Goal: Task Accomplishment & Management: Complete application form

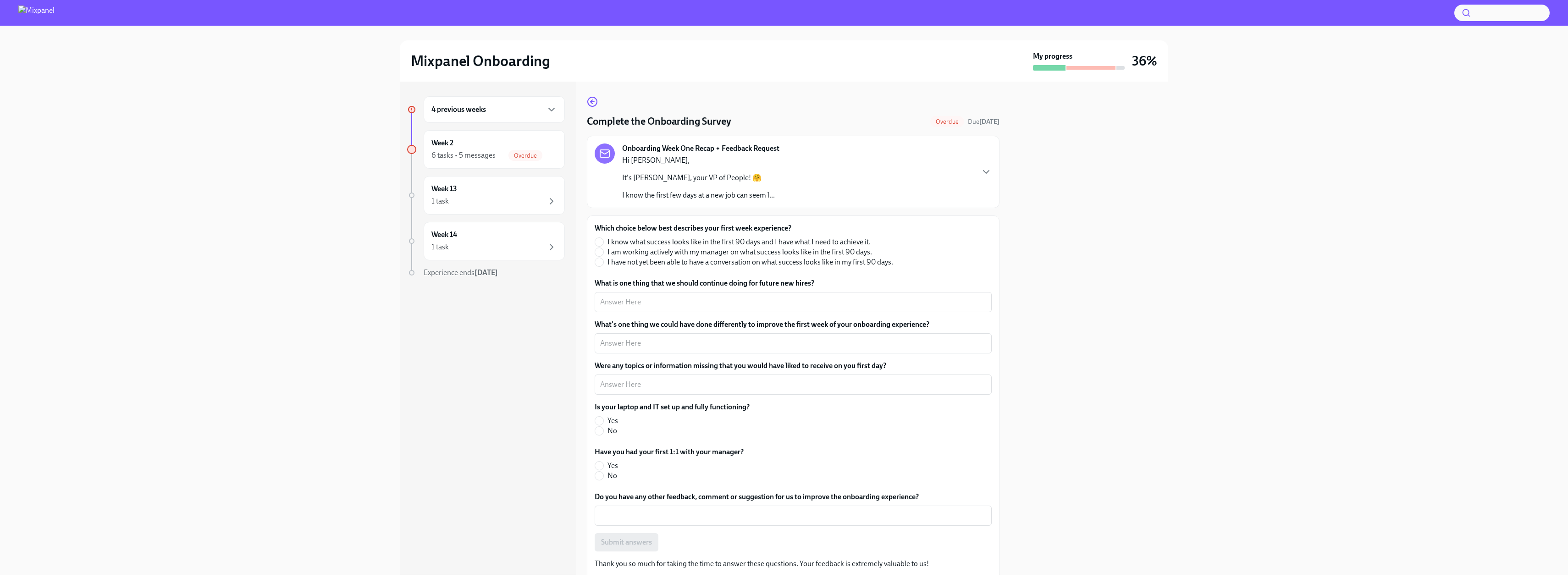
click at [627, 242] on span "I know what success looks like in the first 90 days and I have what I need to a…" at bounding box center [739, 242] width 263 height 10
click at [603, 242] on input "I know what success looks like in the first 90 days and I have what I need to a…" at bounding box center [600, 242] width 9 height 9
radio input "true"
click at [691, 298] on textarea "What is one thing that we should continue doing for future new hires?" at bounding box center [793, 302] width 386 height 11
click at [662, 306] on textarea "The initial onboarding for setting up payroll, I-9 was very seamless and took v…" at bounding box center [793, 302] width 386 height 11
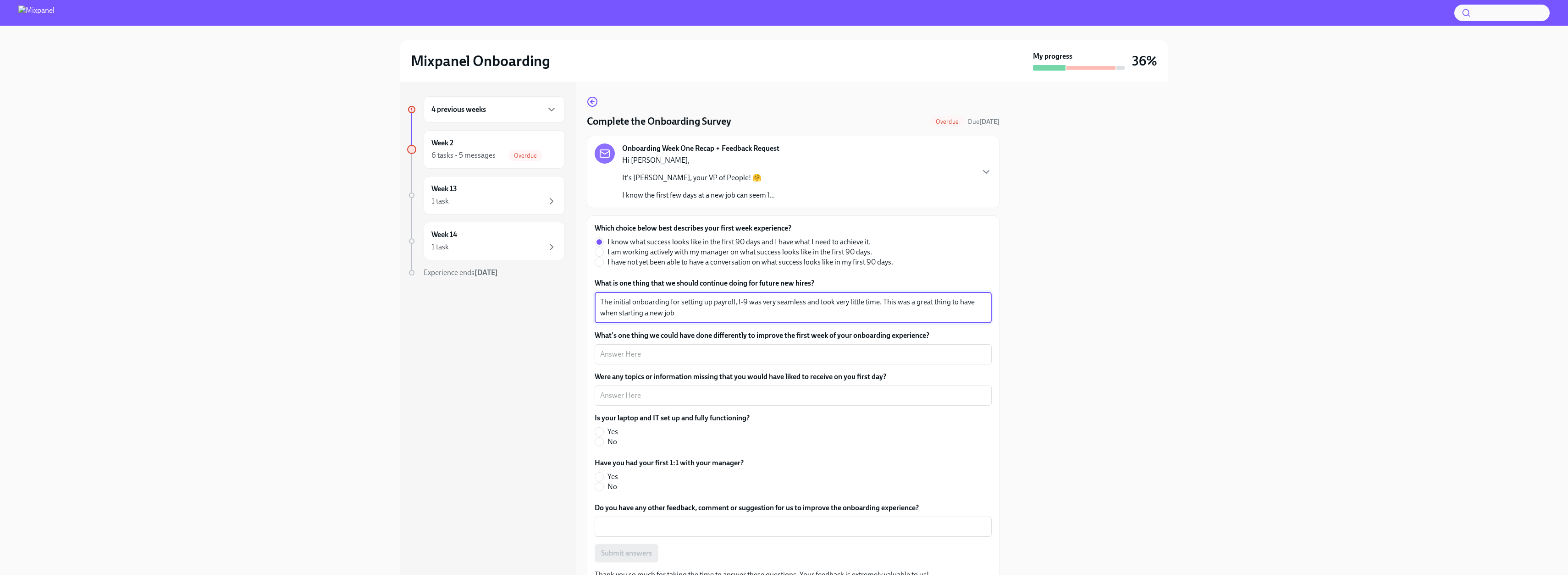
type textarea "The initial onboarding for setting up payroll, I-9 was very seamless and took v…"
type textarea "N/A"
click at [601, 434] on input "Yes" at bounding box center [600, 432] width 9 height 9
radio input "true"
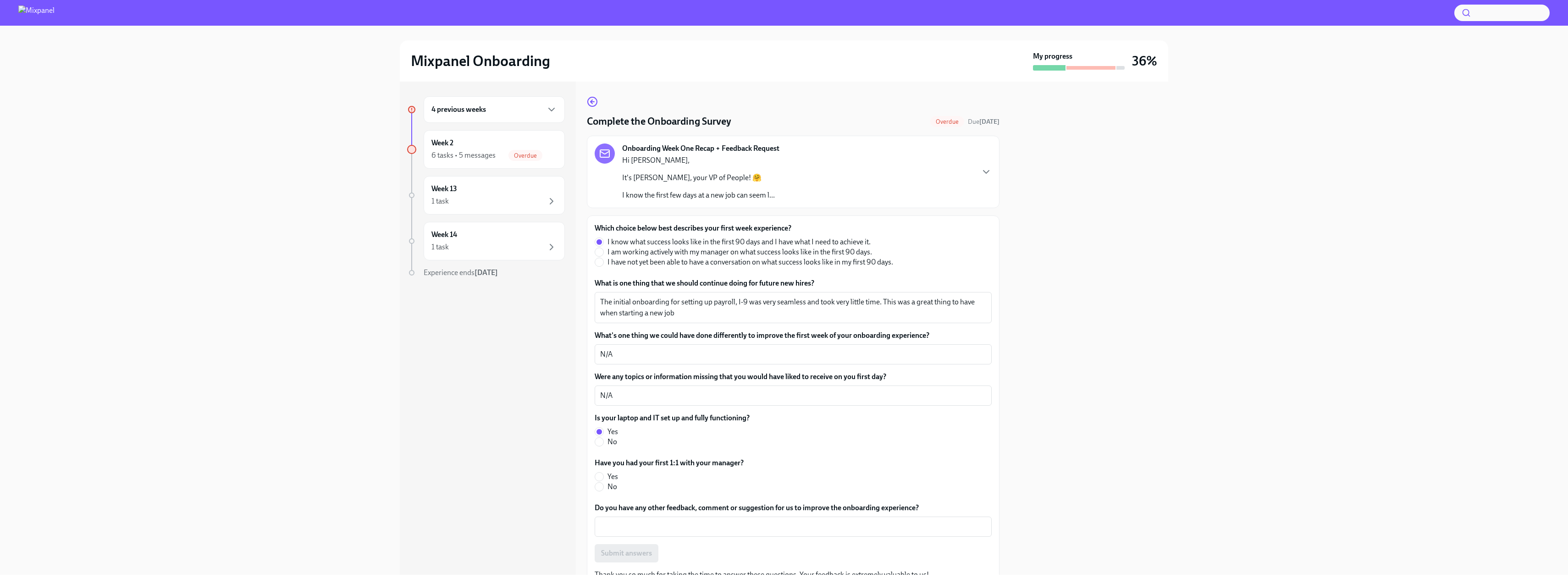
click at [604, 479] on label "Yes" at bounding box center [665, 476] width 142 height 10
click at [603, 479] on input "Yes" at bounding box center [600, 477] width 9 height 9
radio input "true"
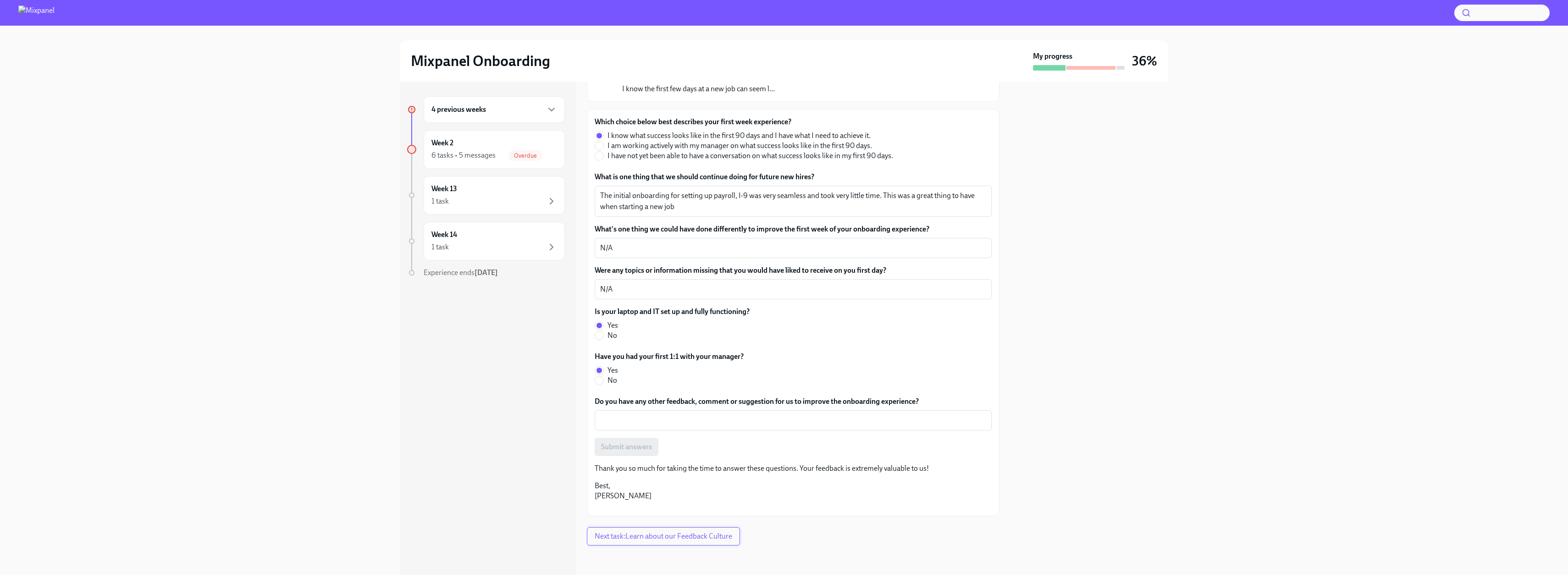
scroll to position [204, 0]
click at [696, 415] on textarea "Do you have any other feedback, comment or suggestion for us to improve the onb…" at bounding box center [793, 420] width 386 height 11
type textarea "Everything so far has worked as expected and everyone I've met is very helpful!"
click at [626, 442] on span "Submit answers" at bounding box center [626, 447] width 51 height 9
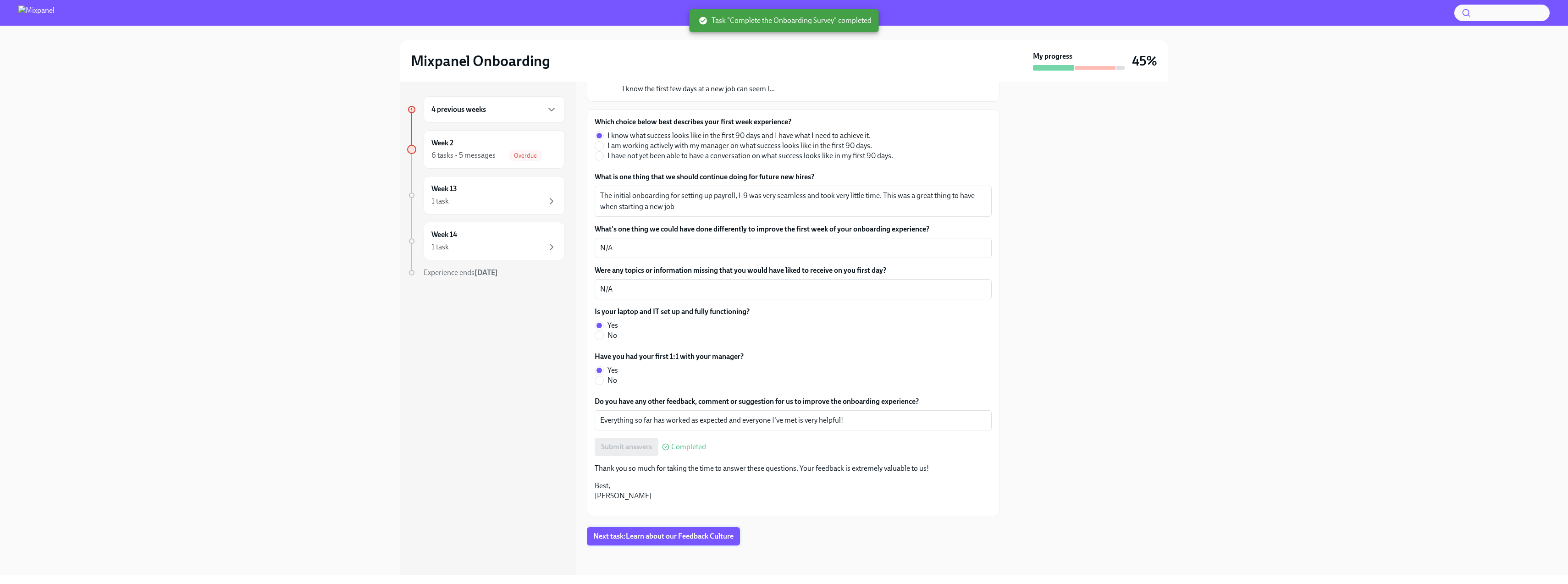
click at [712, 532] on span "Next task : Learn about our Feedback Culture" at bounding box center [663, 536] width 140 height 9
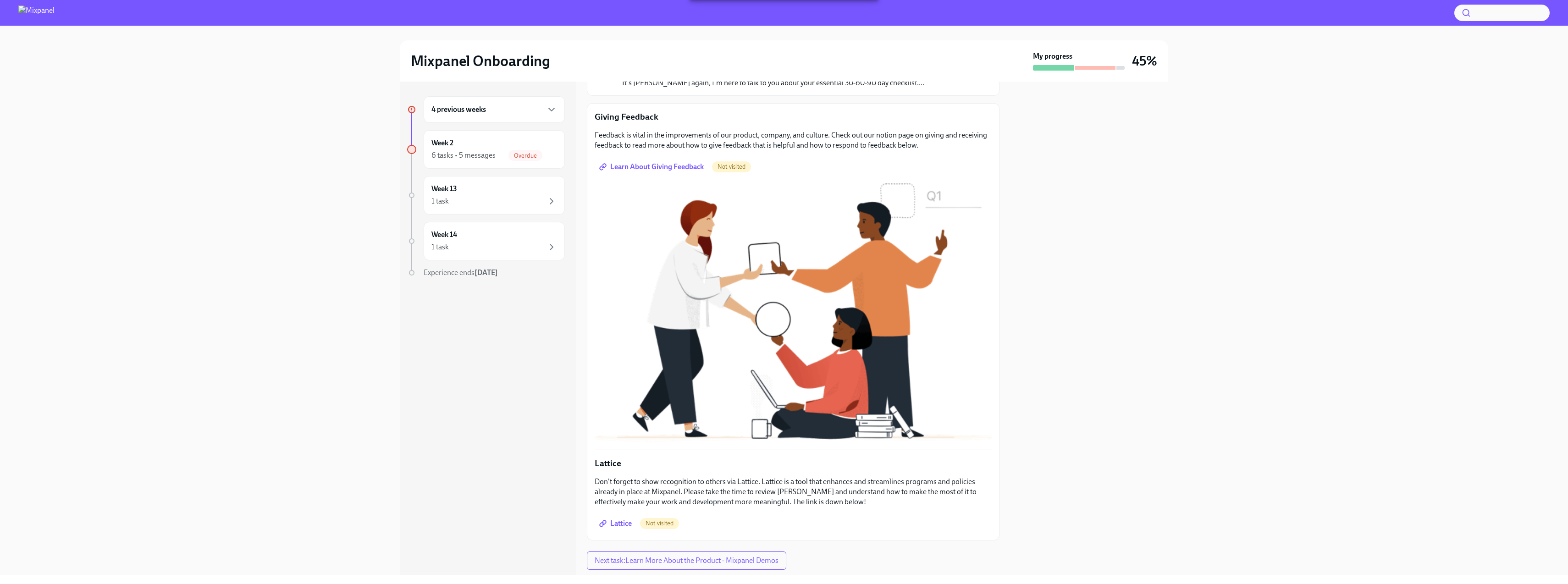
scroll to position [114, 0]
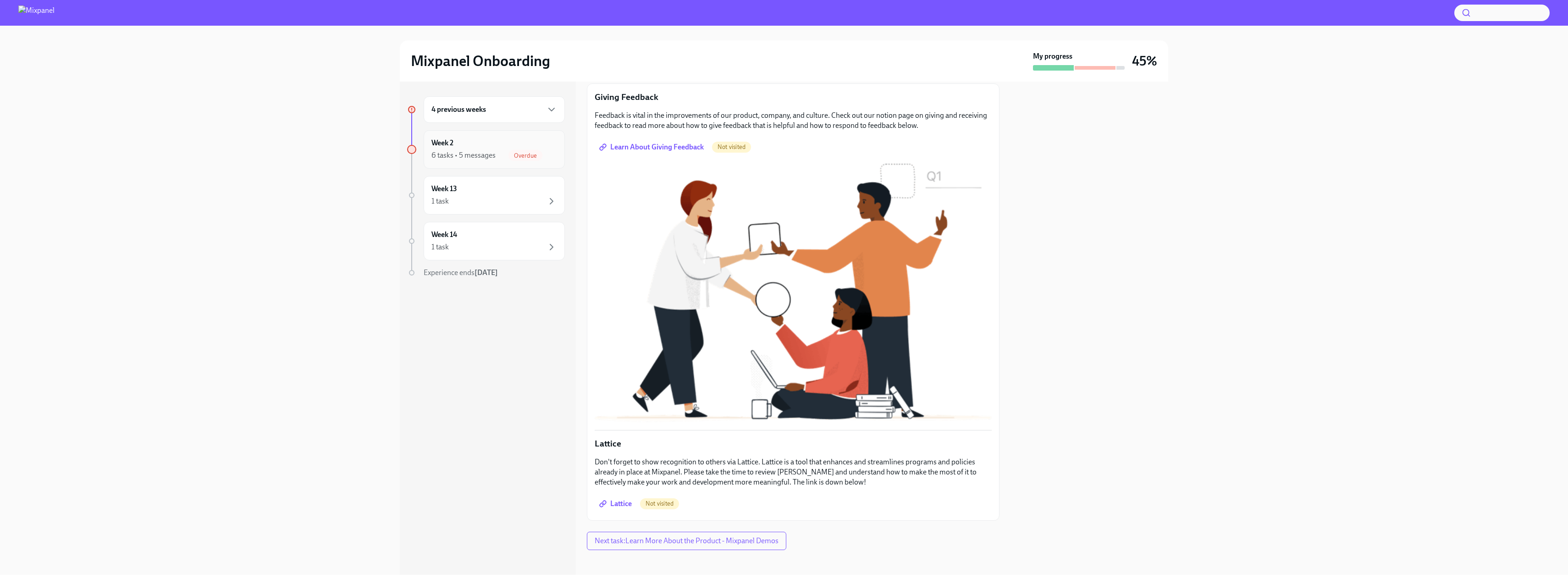
click at [480, 139] on div "Week 2 6 tasks • 5 messages Overdue" at bounding box center [494, 150] width 125 height 23
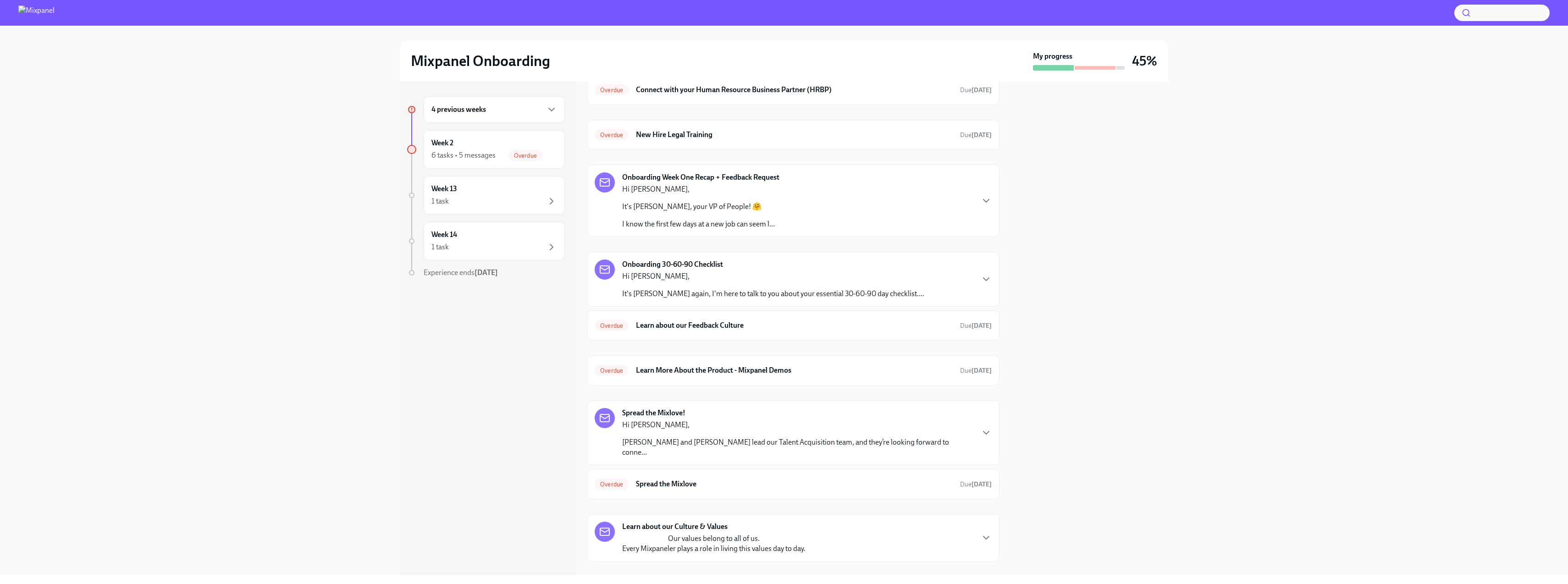
scroll to position [170, 0]
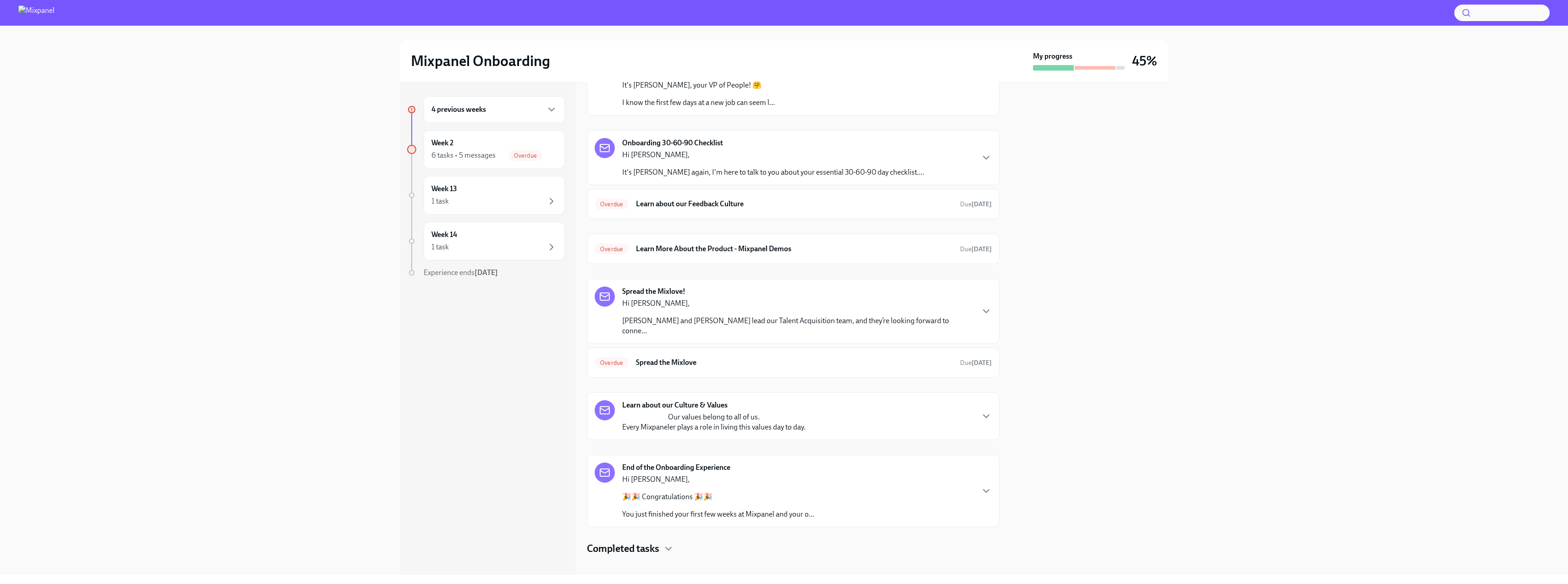
click at [833, 325] on p "[PERSON_NAME] and [PERSON_NAME] lead our Talent Acquisition team, and they’re l…" at bounding box center [797, 325] width 351 height 20
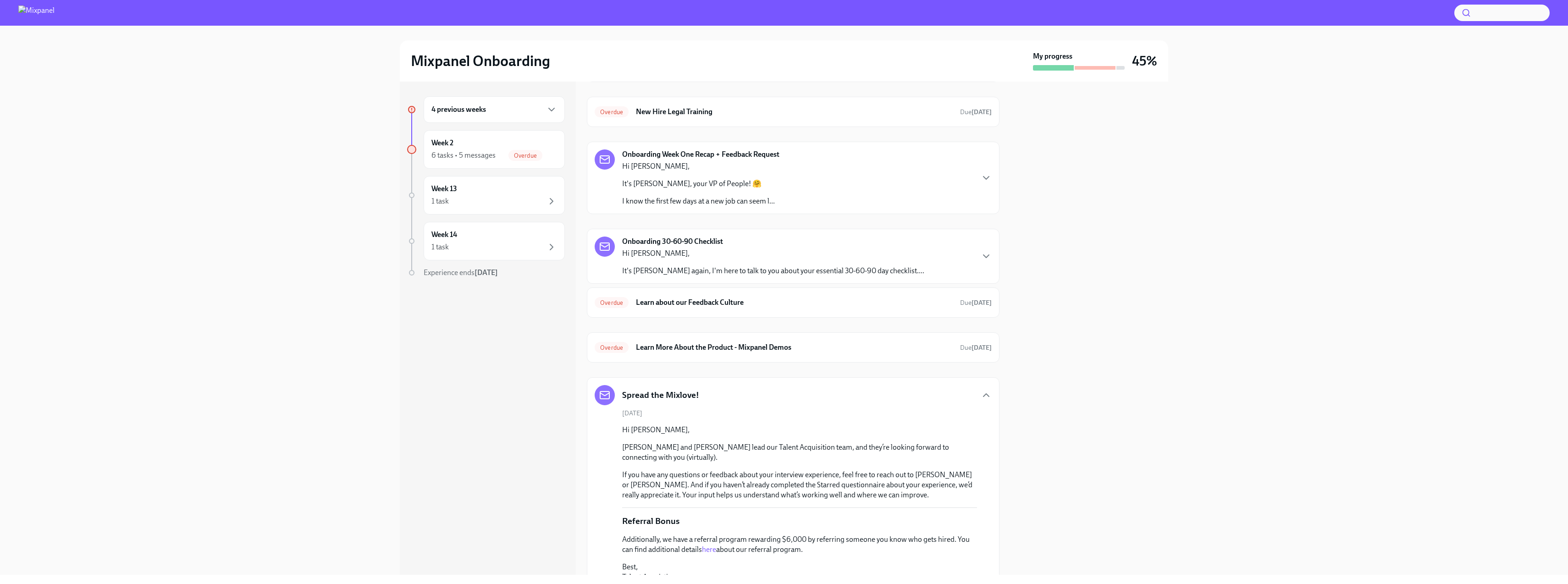
scroll to position [0, 0]
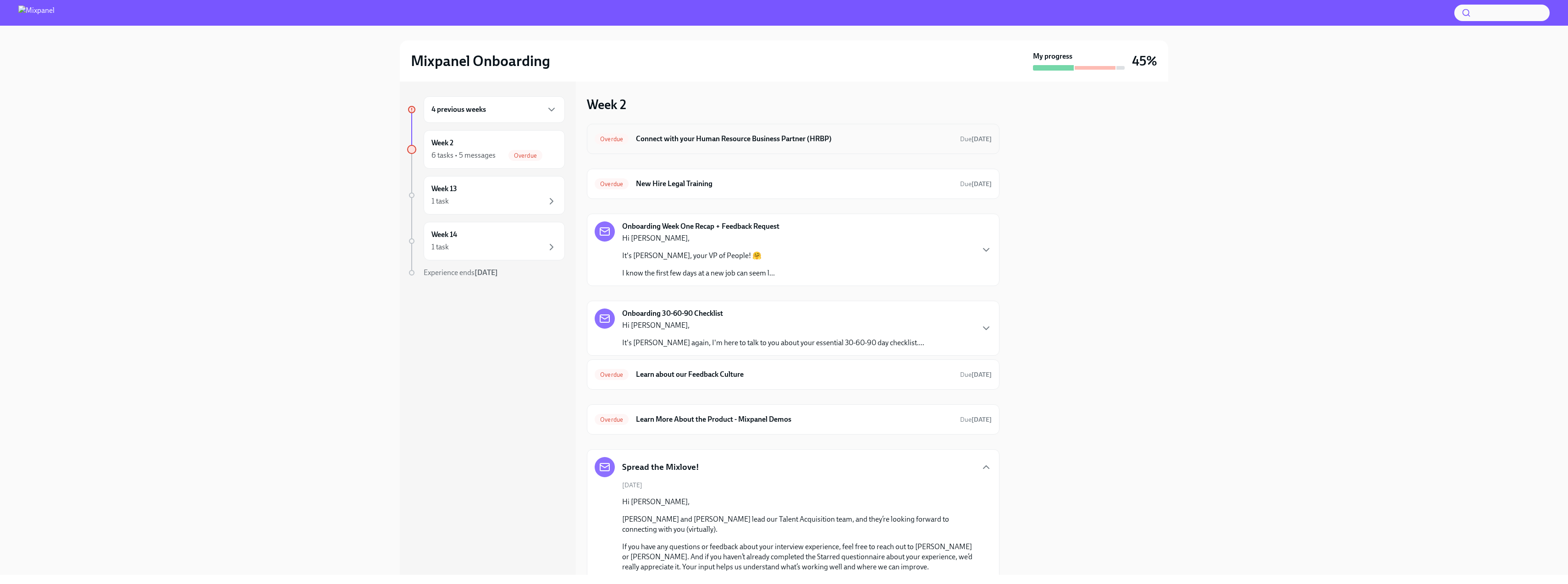
click at [735, 140] on h6 "Connect with your Human Resource Business Partner (HRBP)" at bounding box center [794, 139] width 317 height 10
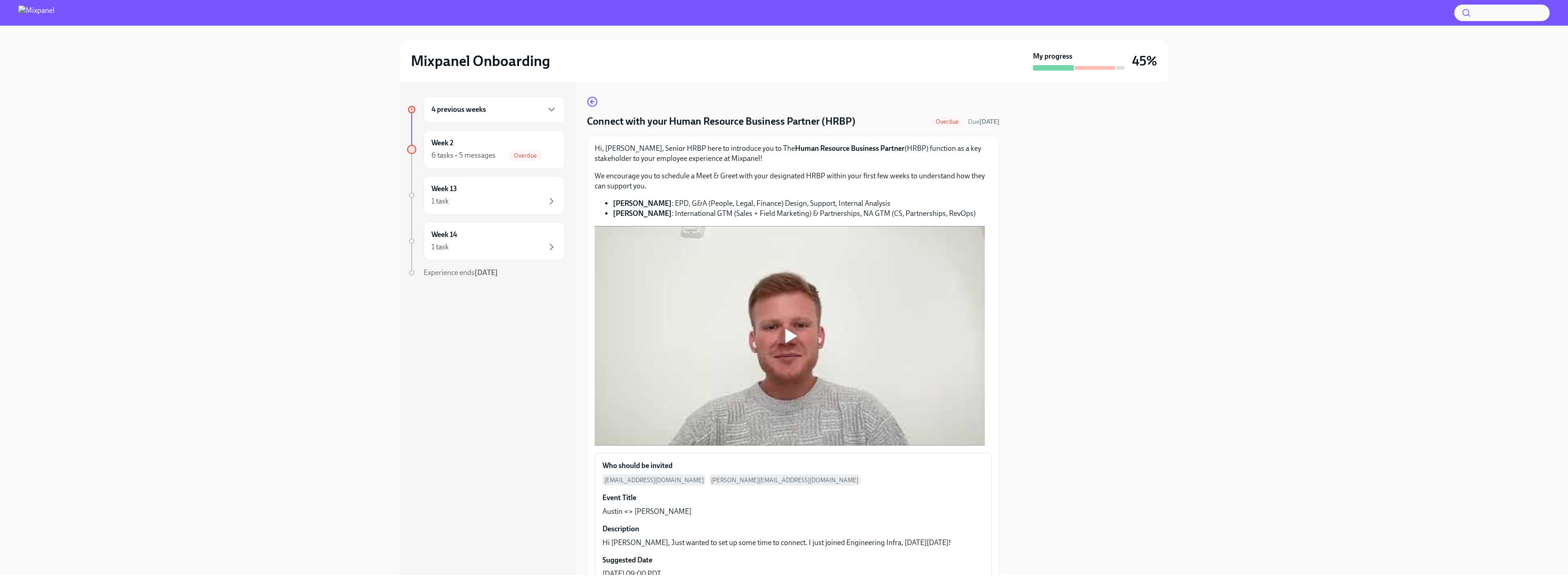
click at [790, 341] on div at bounding box center [791, 336] width 12 height 15
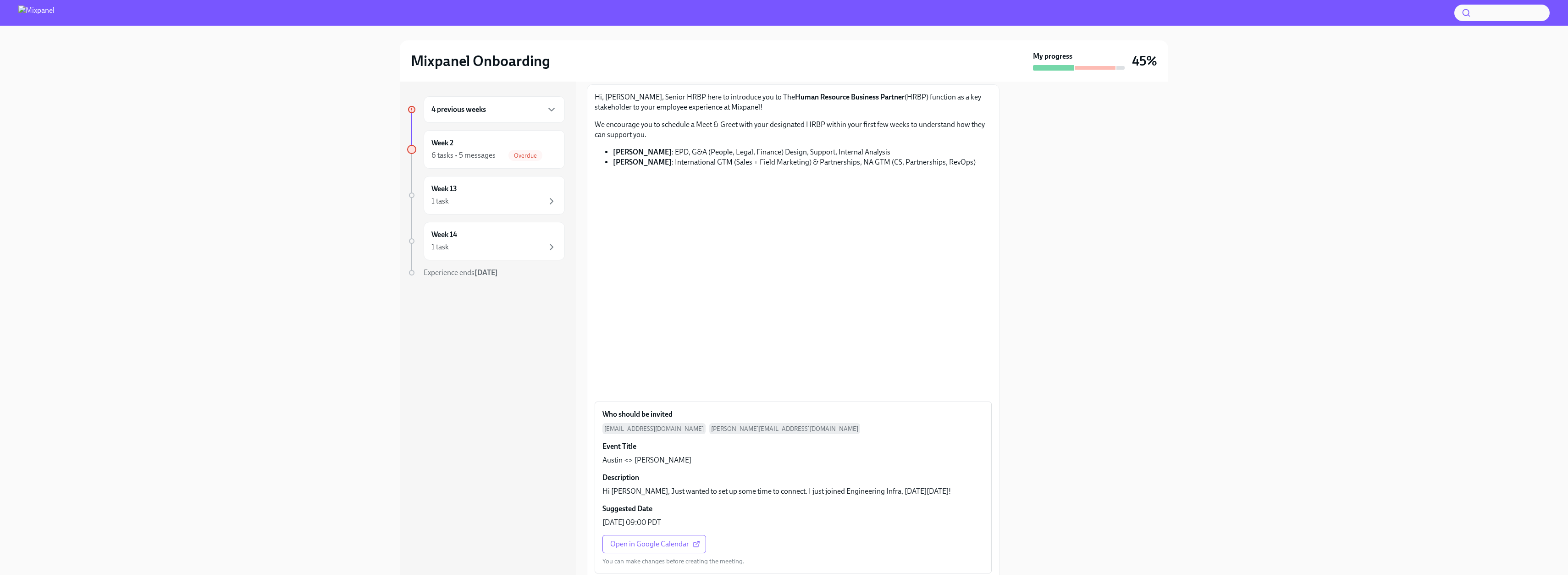
scroll to position [55, 0]
click at [1379, 207] on div "4 previous weeks Week 2 6 tasks • 5 messages Overdue Week 13 1 task Week 14 1 t…" at bounding box center [784, 328] width 1539 height 493
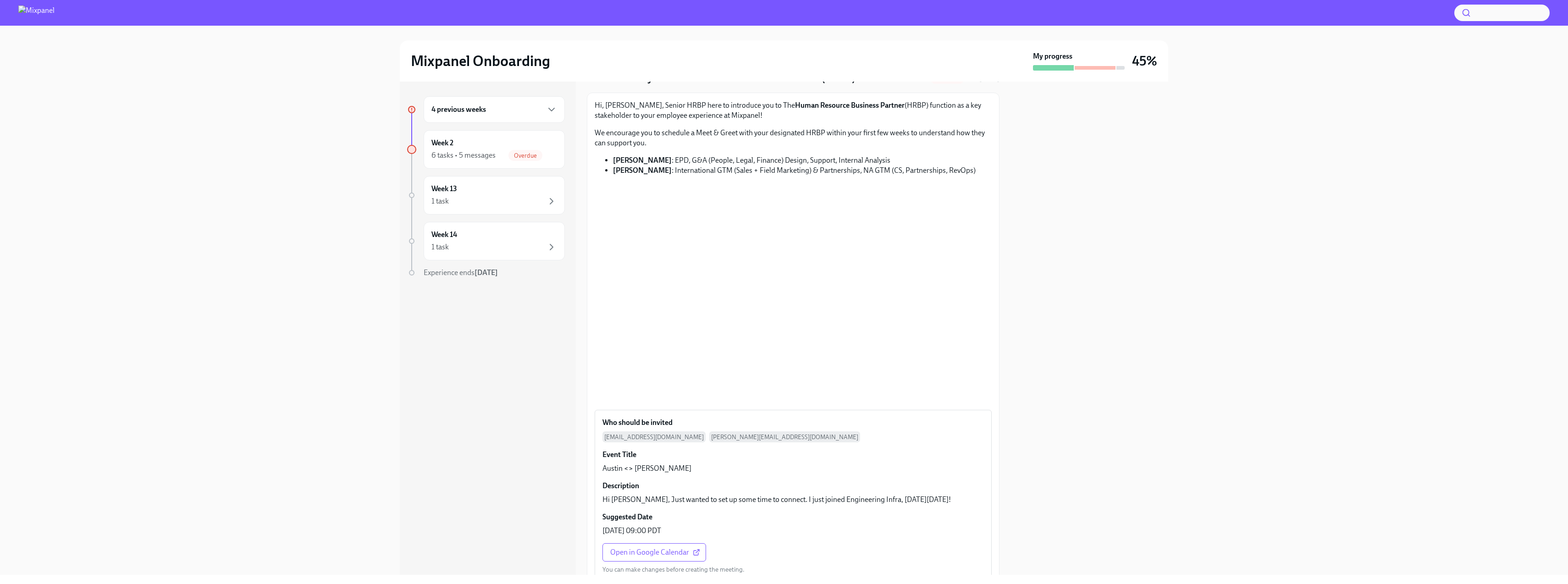
scroll to position [0, 0]
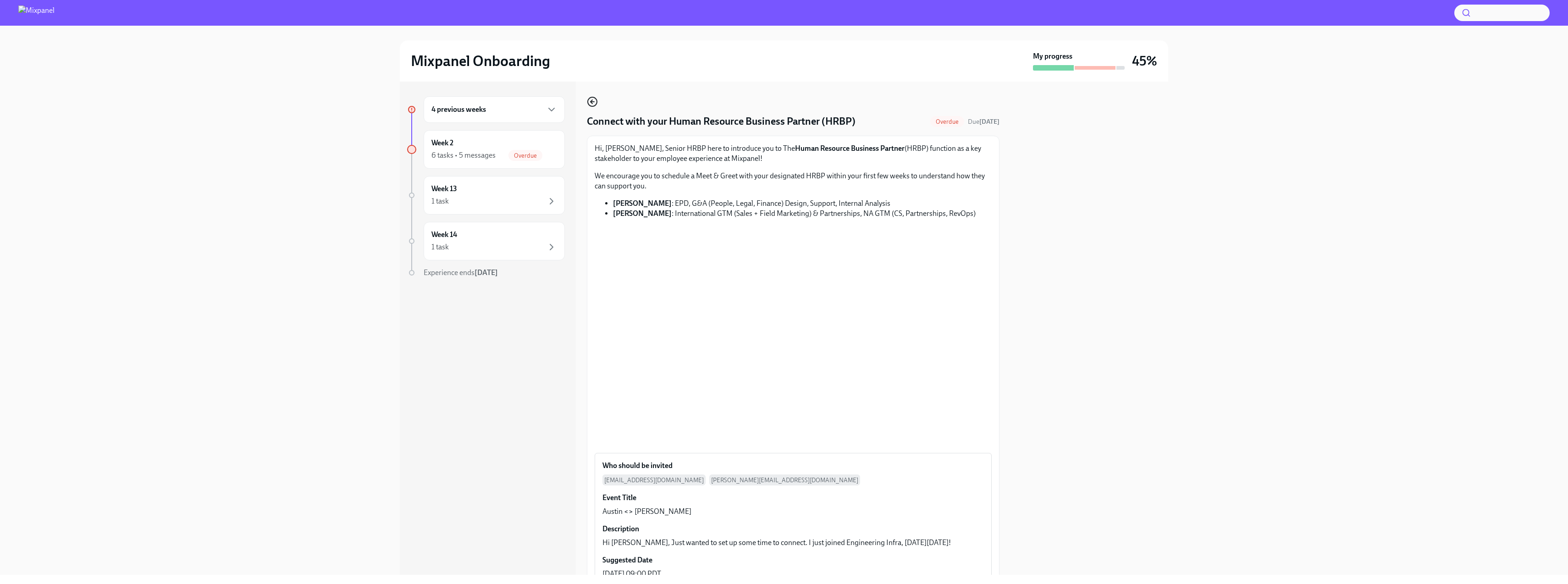
click at [595, 99] on circle "button" at bounding box center [592, 102] width 9 height 9
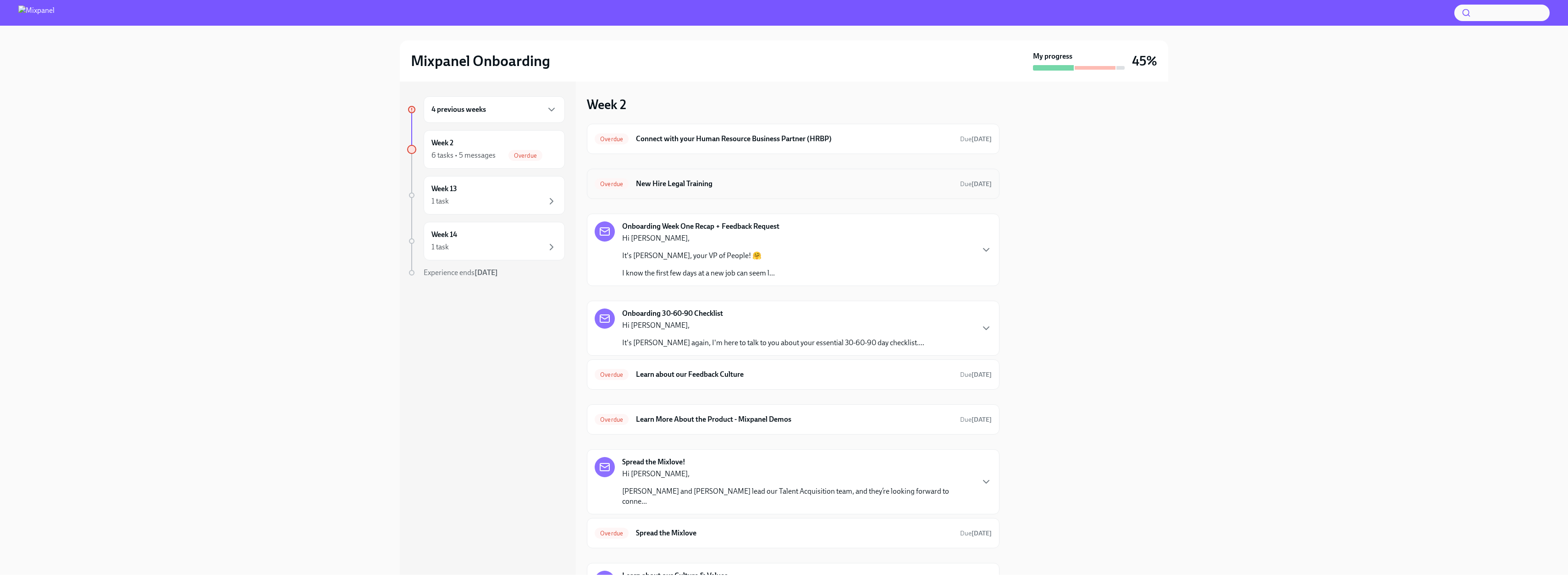
click at [745, 186] on h6 "New Hire Legal Training" at bounding box center [794, 184] width 317 height 10
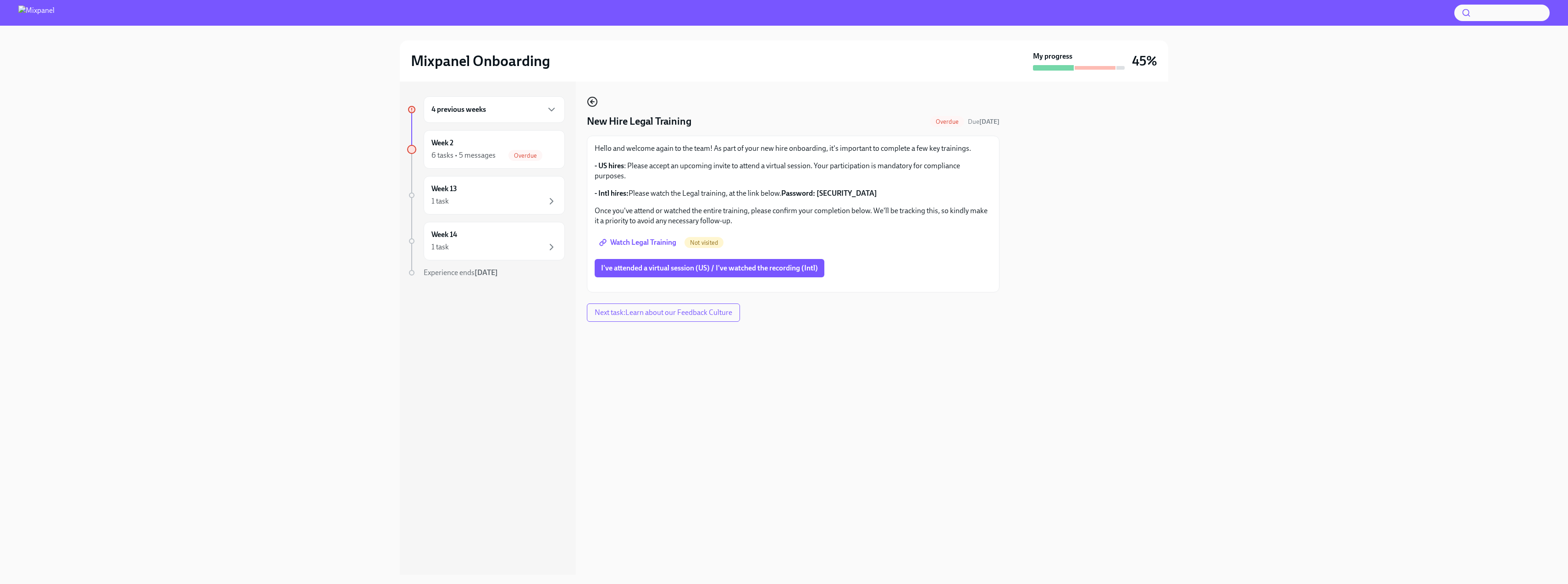
click at [593, 100] on icon "button" at bounding box center [592, 102] width 11 height 11
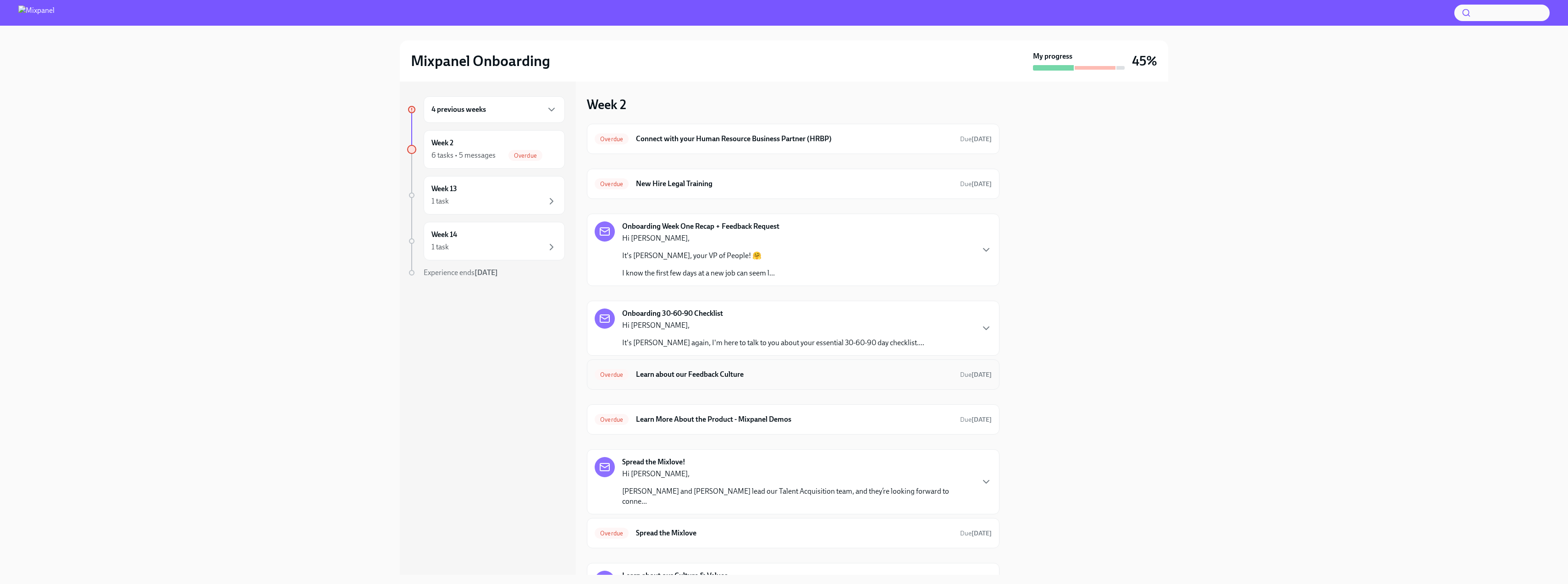
click at [734, 370] on h6 "Learn about our Feedback Culture" at bounding box center [794, 374] width 317 height 10
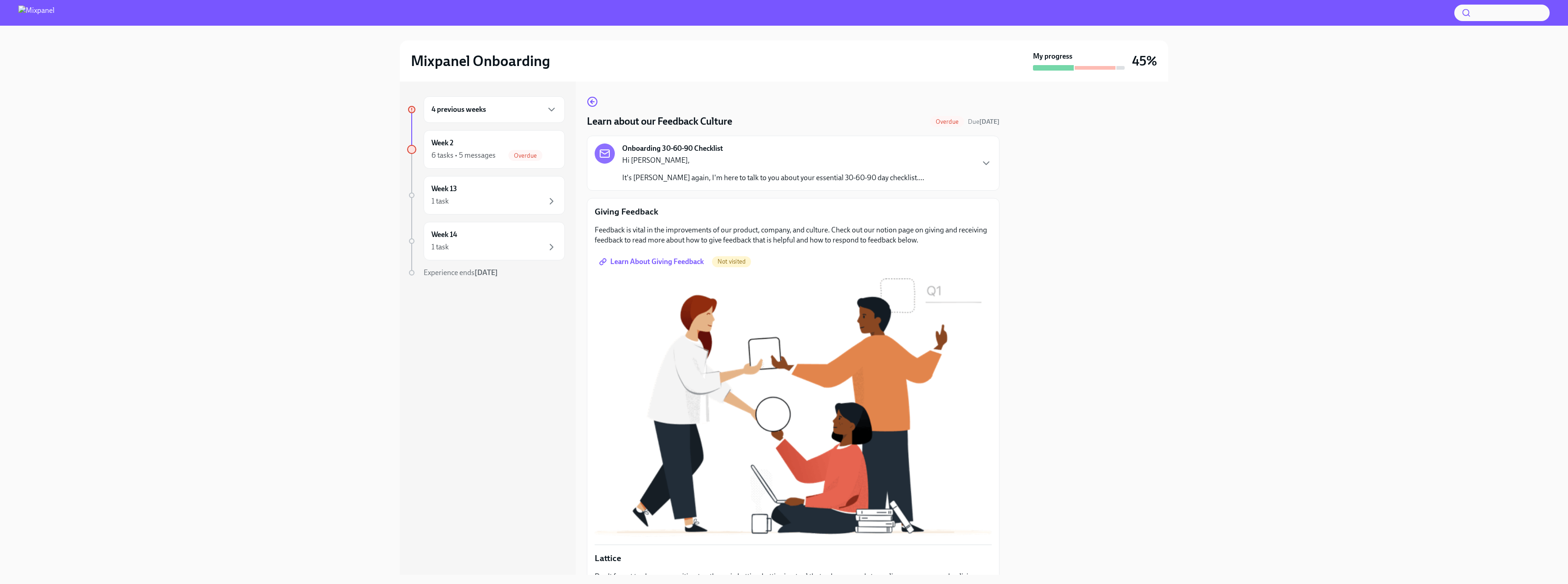
click at [646, 259] on span "Learn About Giving Feedback" at bounding box center [652, 262] width 103 height 9
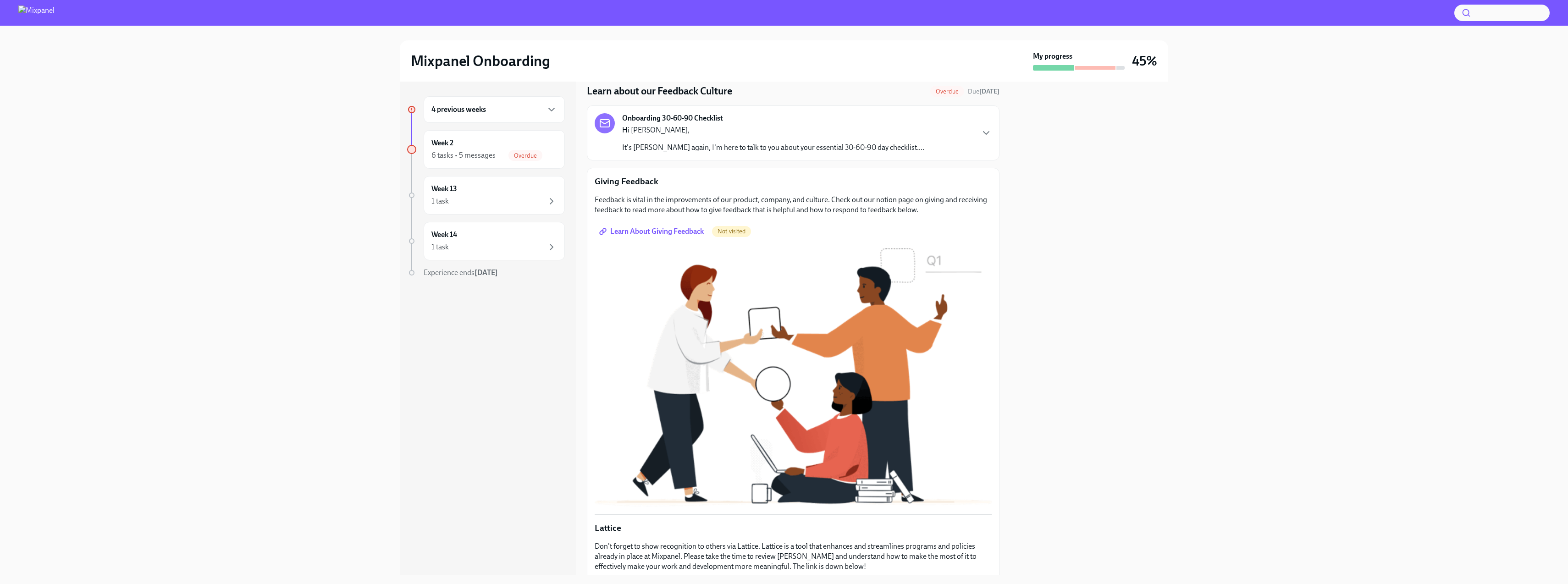
scroll to position [114, 0]
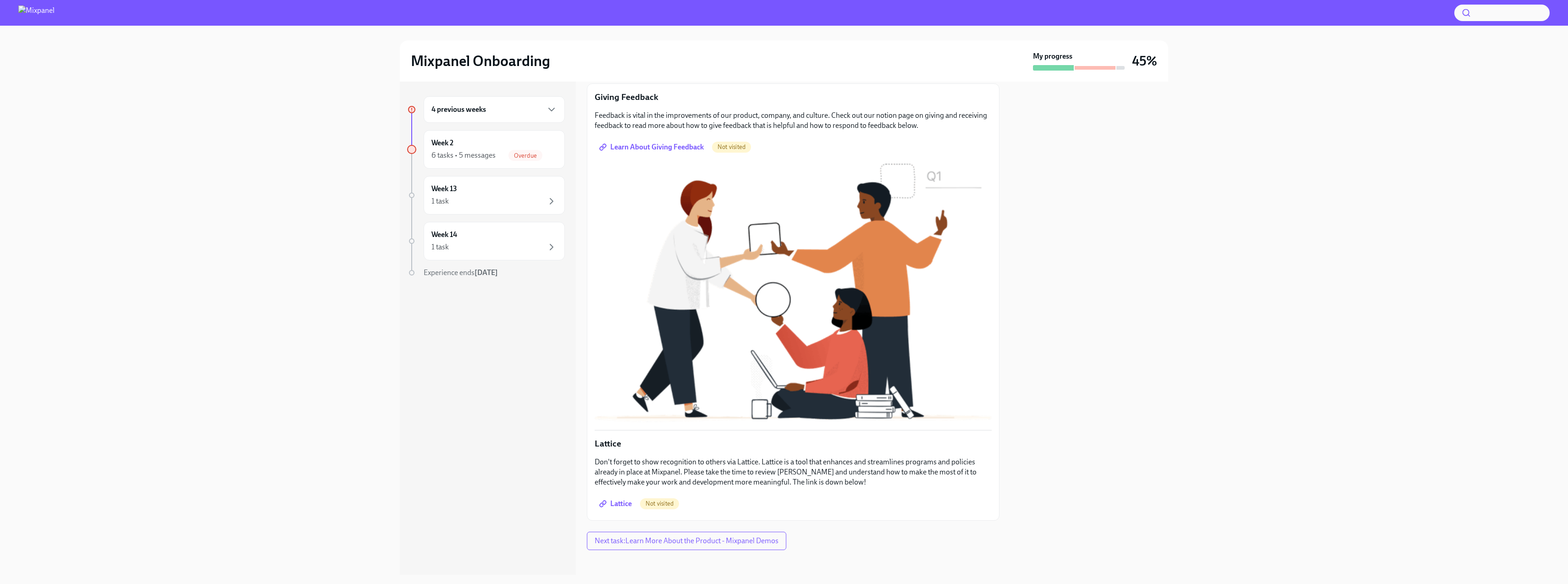
click at [629, 499] on span "Lattice" at bounding box center [616, 503] width 30 height 9
click at [696, 532] on button "Next task : Learn More About the Product - Mixpanel Demos" at bounding box center [687, 541] width 201 height 18
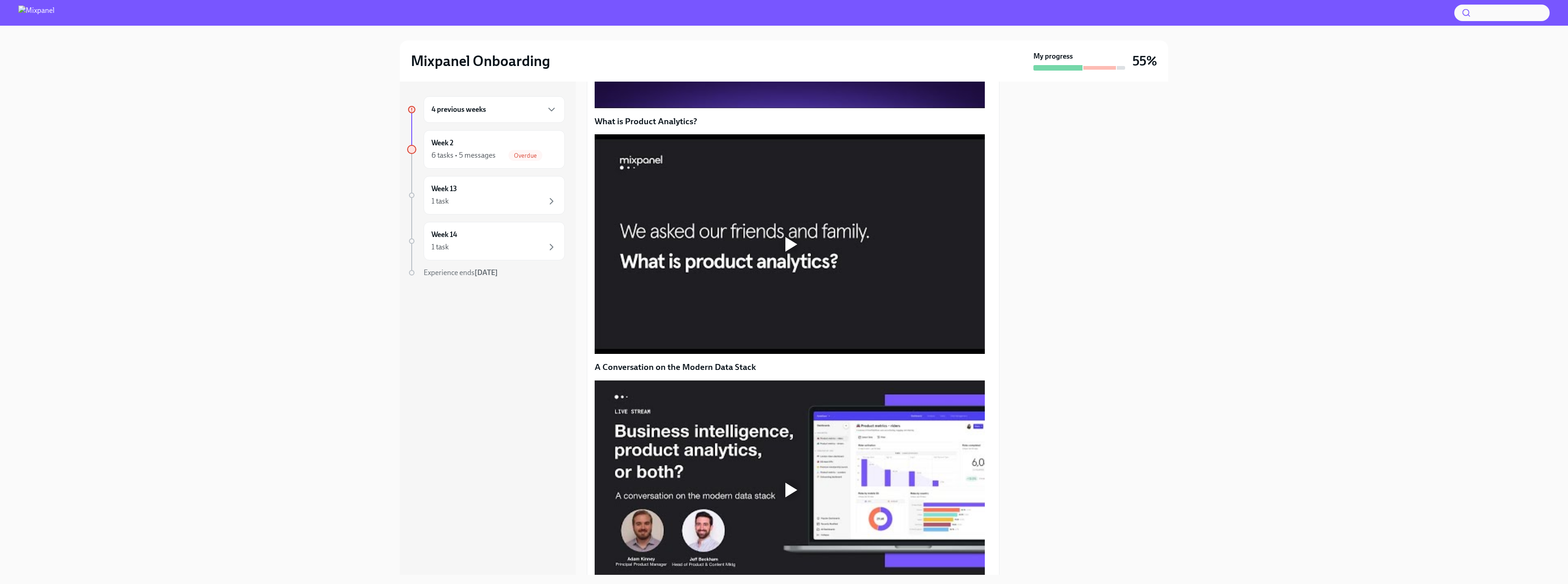
scroll to position [569, 0]
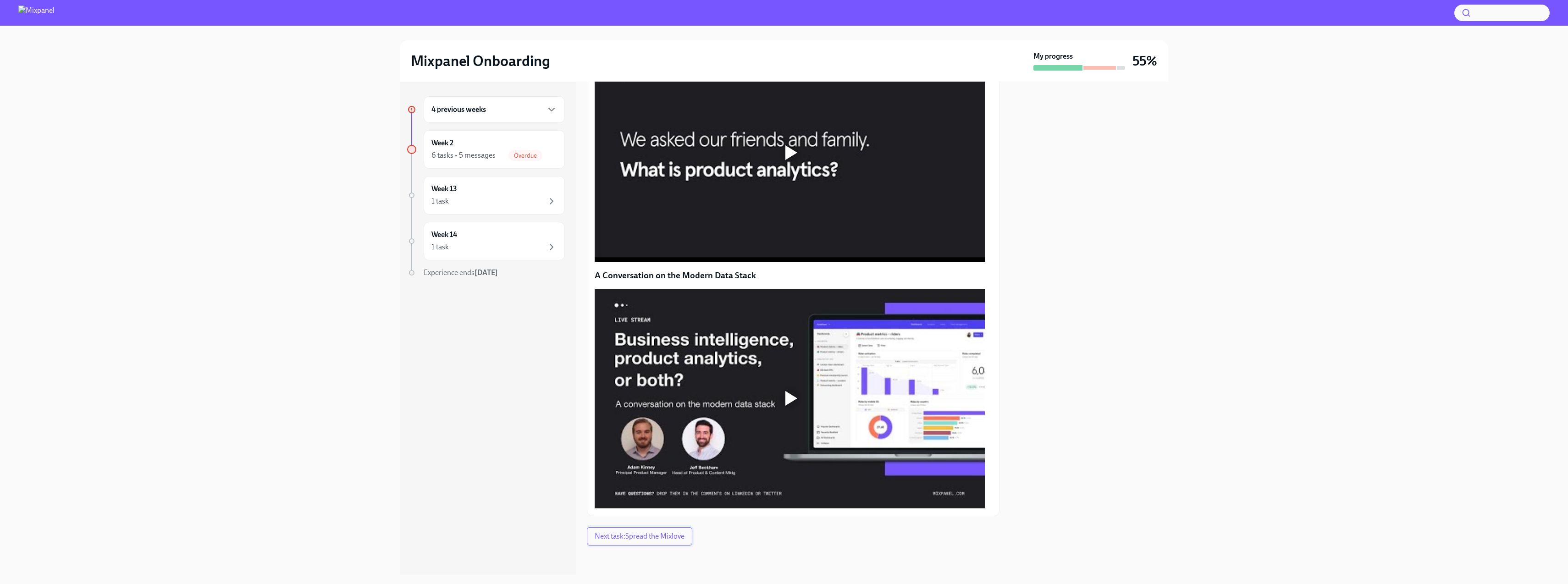
click at [649, 530] on button "Next task : Spread the Mixlove" at bounding box center [639, 536] width 105 height 18
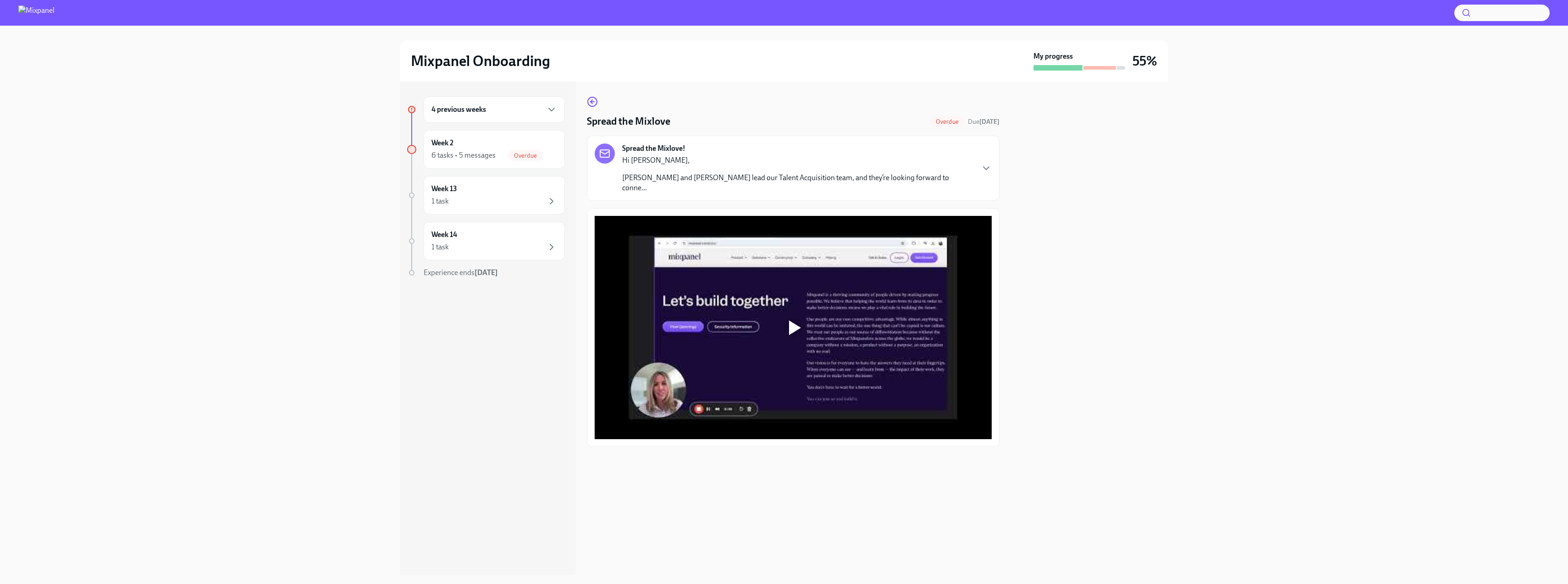
click at [752, 305] on div at bounding box center [793, 327] width 397 height 223
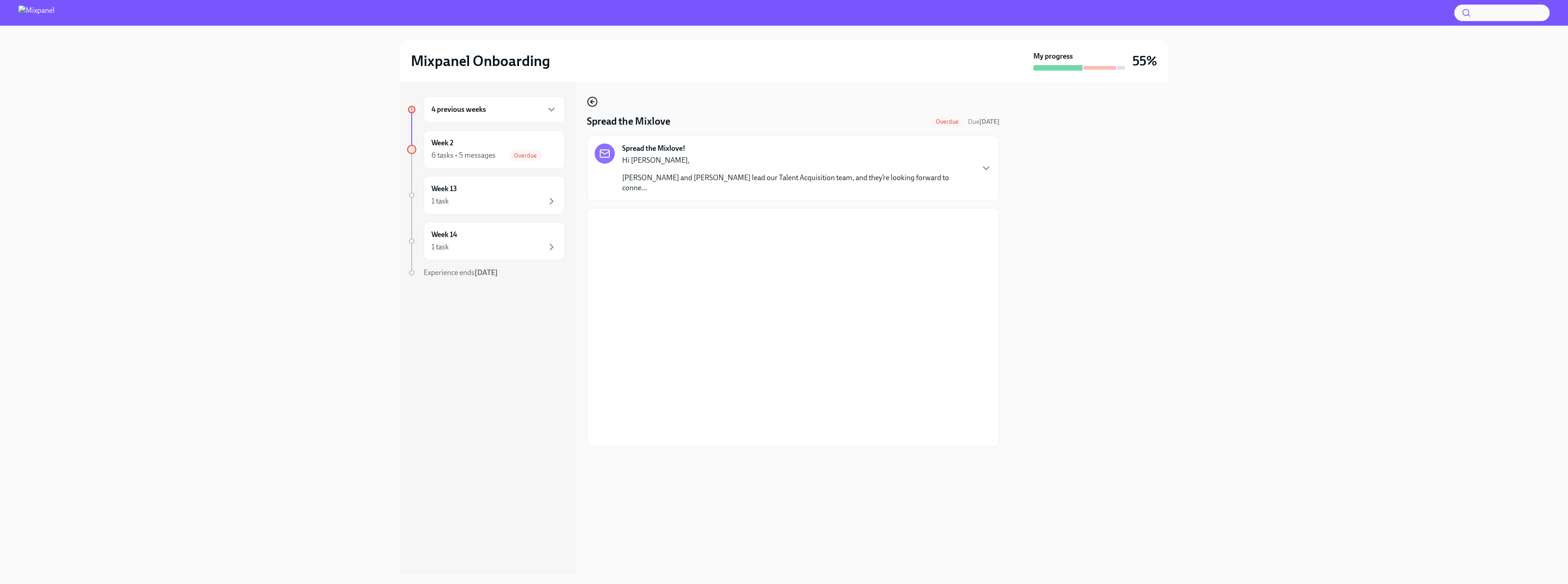
click at [595, 101] on icon "button" at bounding box center [592, 102] width 11 height 11
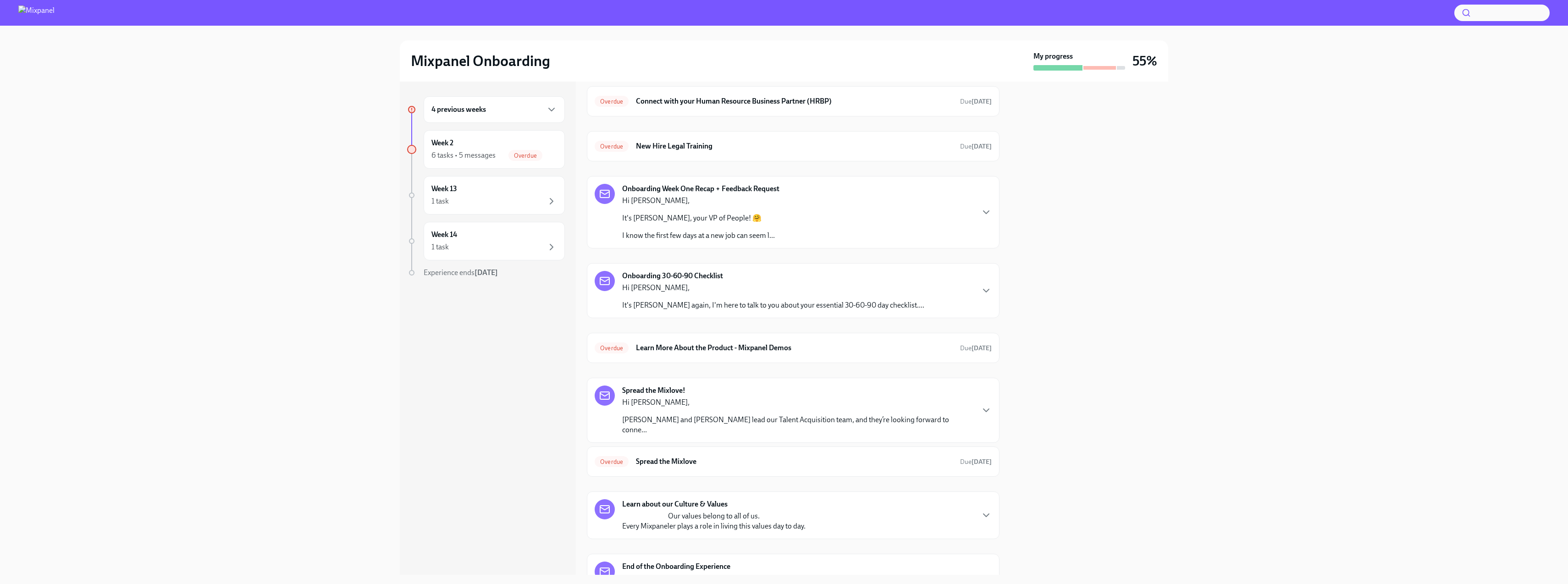
scroll to position [136, 0]
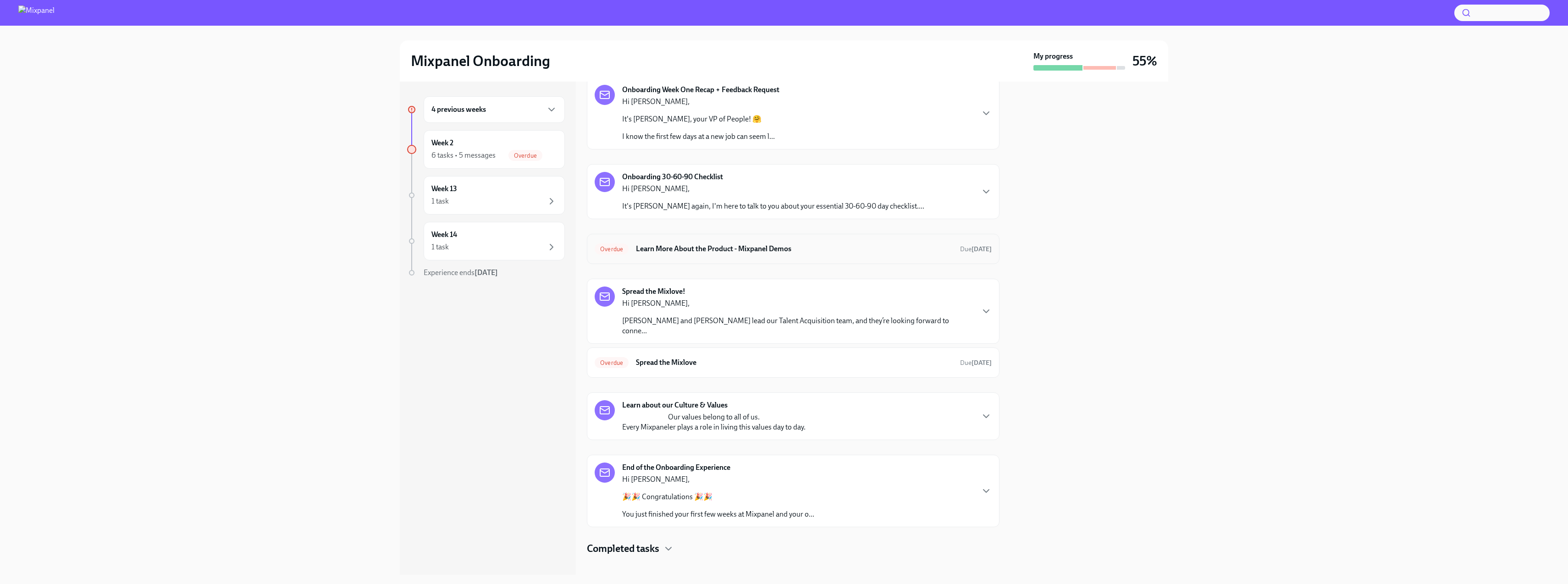
click at [790, 256] on div "Overdue Learn More About the Product - Mixpanel Demos Due [DATE]" at bounding box center [793, 249] width 413 height 30
click at [765, 251] on h6 "Learn More About the Product - Mixpanel Demos" at bounding box center [794, 249] width 317 height 10
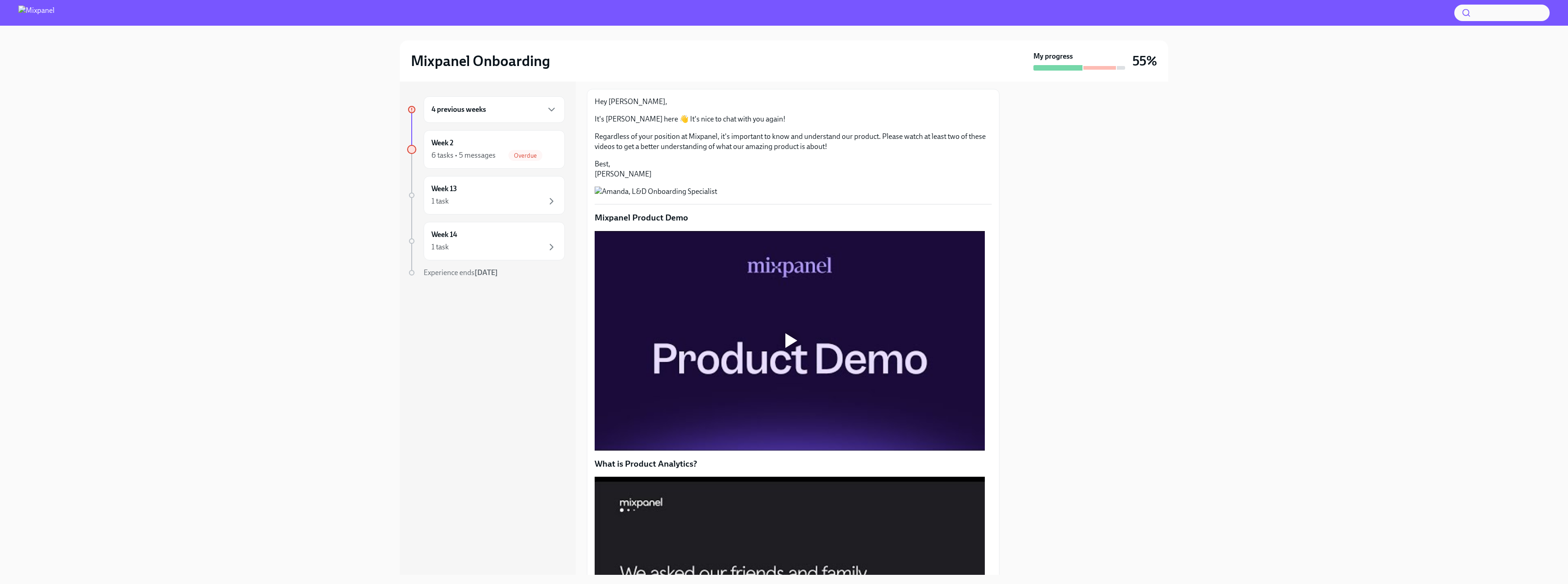
scroll to position [176, 0]
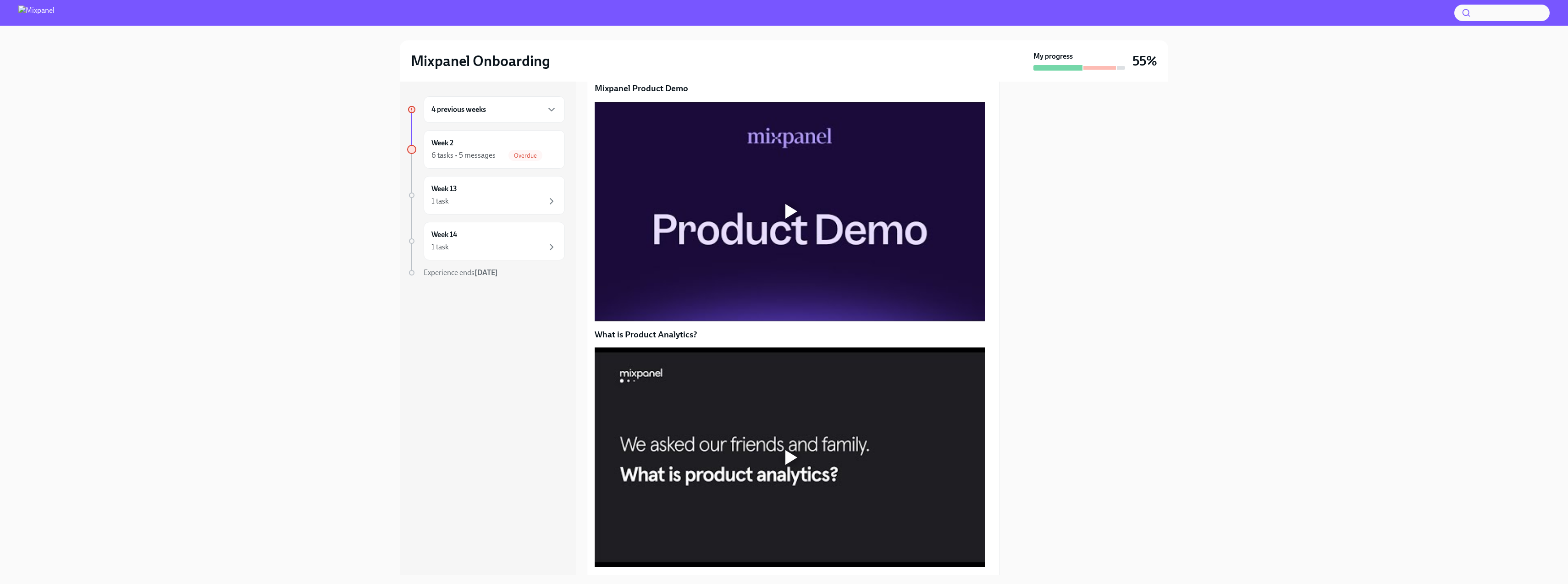
click at [772, 321] on div at bounding box center [789, 211] width 390 height 220
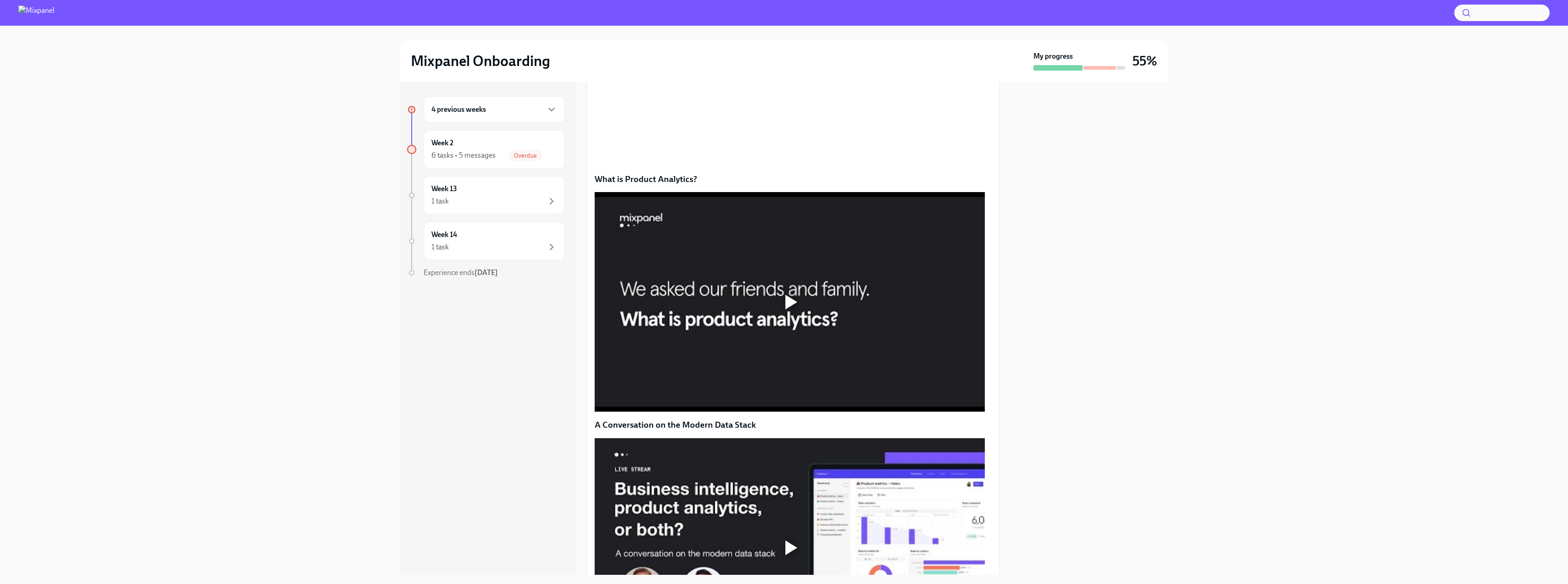
scroll to position [350, 0]
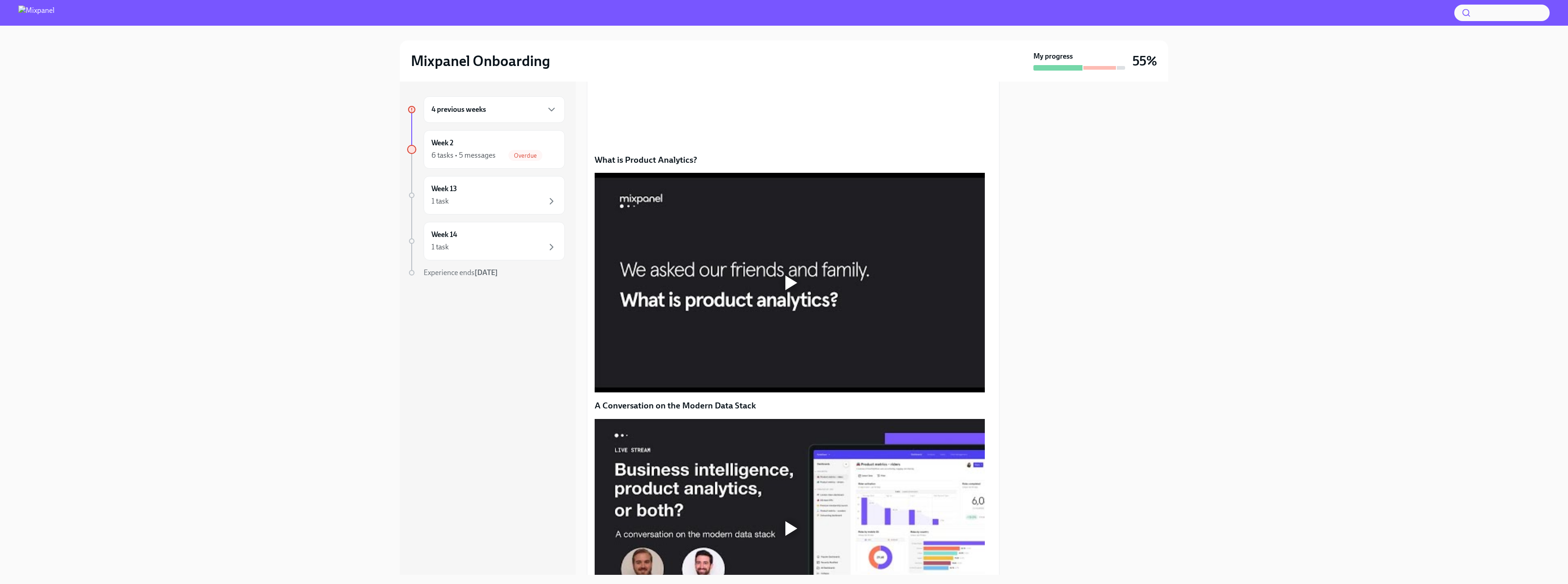
click at [820, 343] on div at bounding box center [789, 282] width 390 height 220
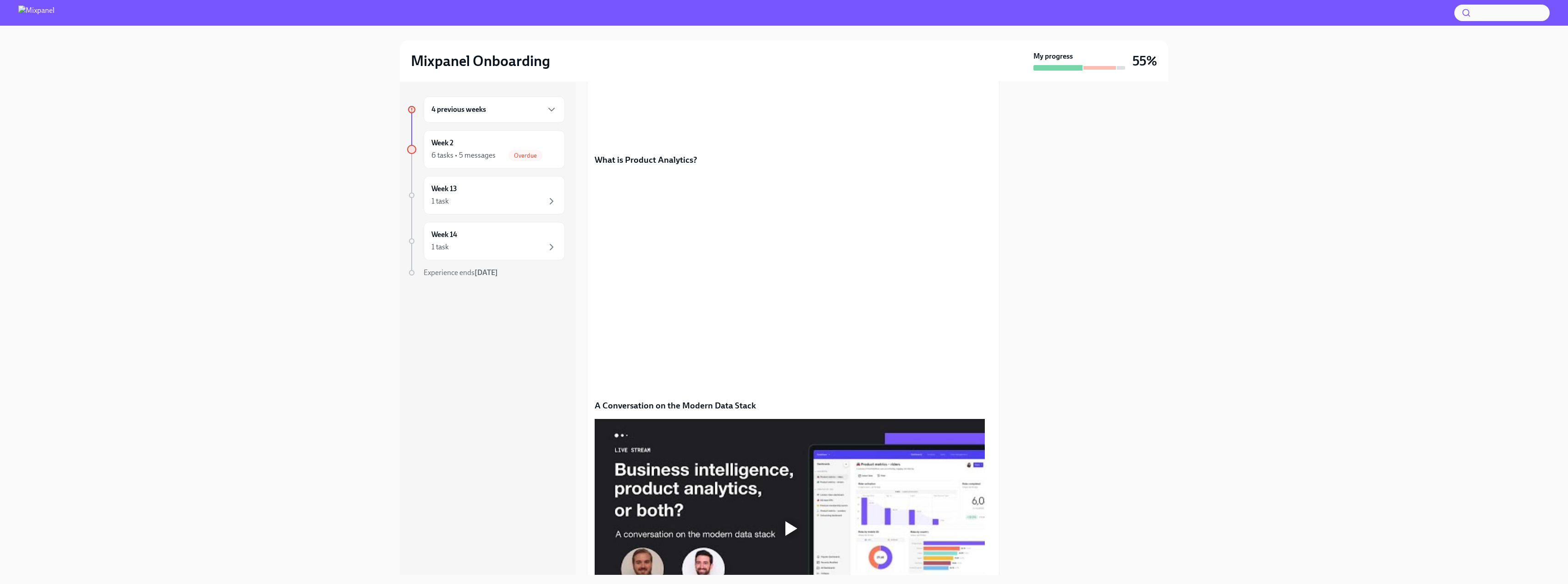
click at [1037, 398] on div at bounding box center [1089, 328] width 158 height 493
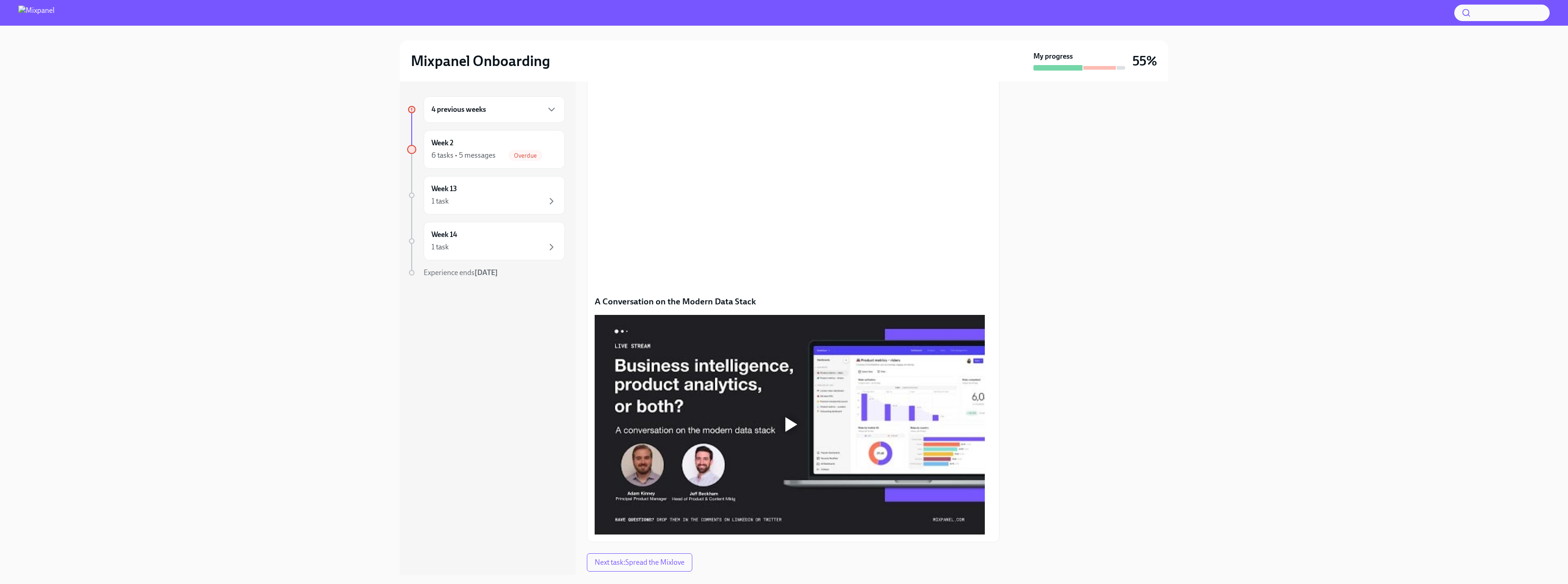
scroll to position [515, 0]
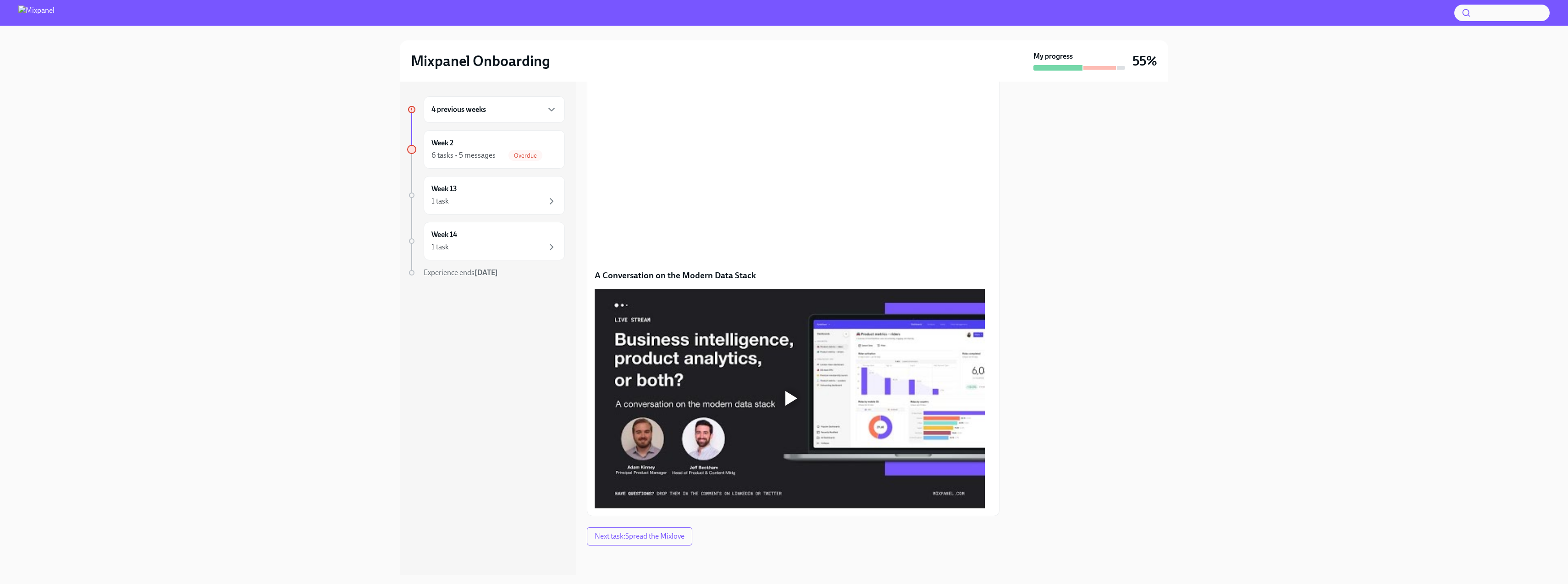
click at [815, 408] on div at bounding box center [789, 398] width 390 height 220
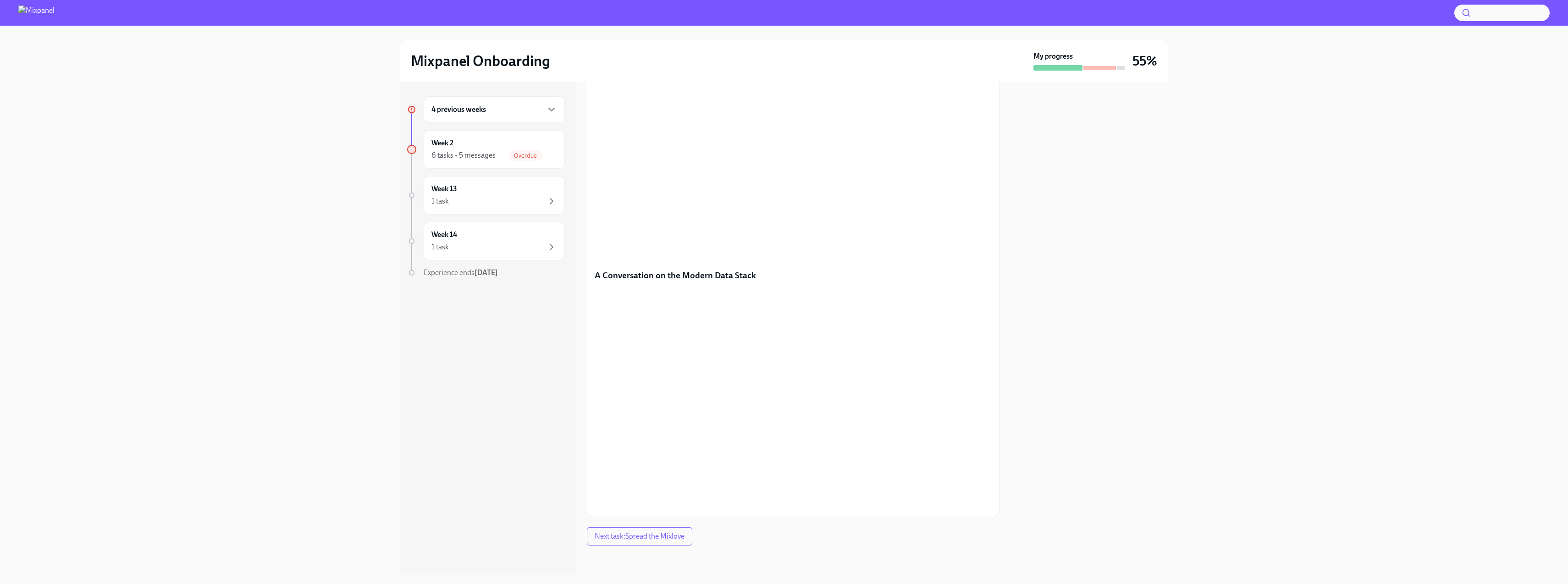
scroll to position [569, 0]
click at [643, 532] on span "Next task : Spread the Mixlove" at bounding box center [640, 536] width 90 height 9
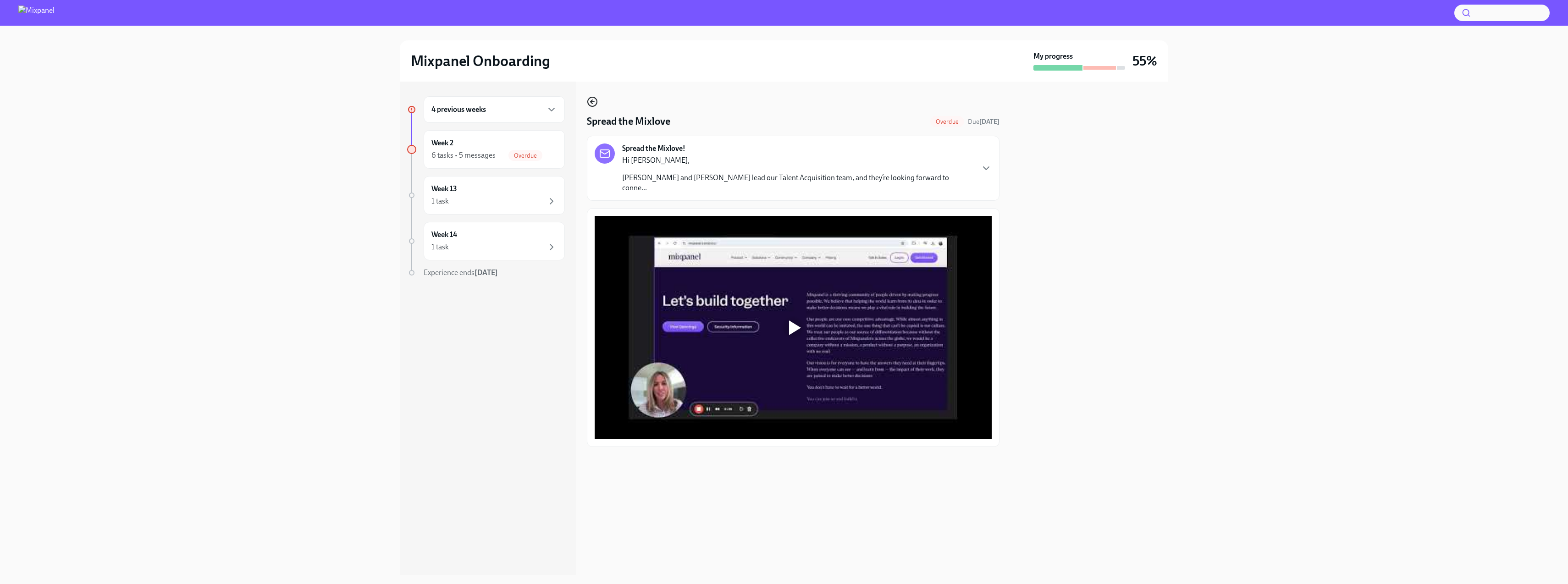
click at [594, 105] on circle "button" at bounding box center [592, 102] width 9 height 9
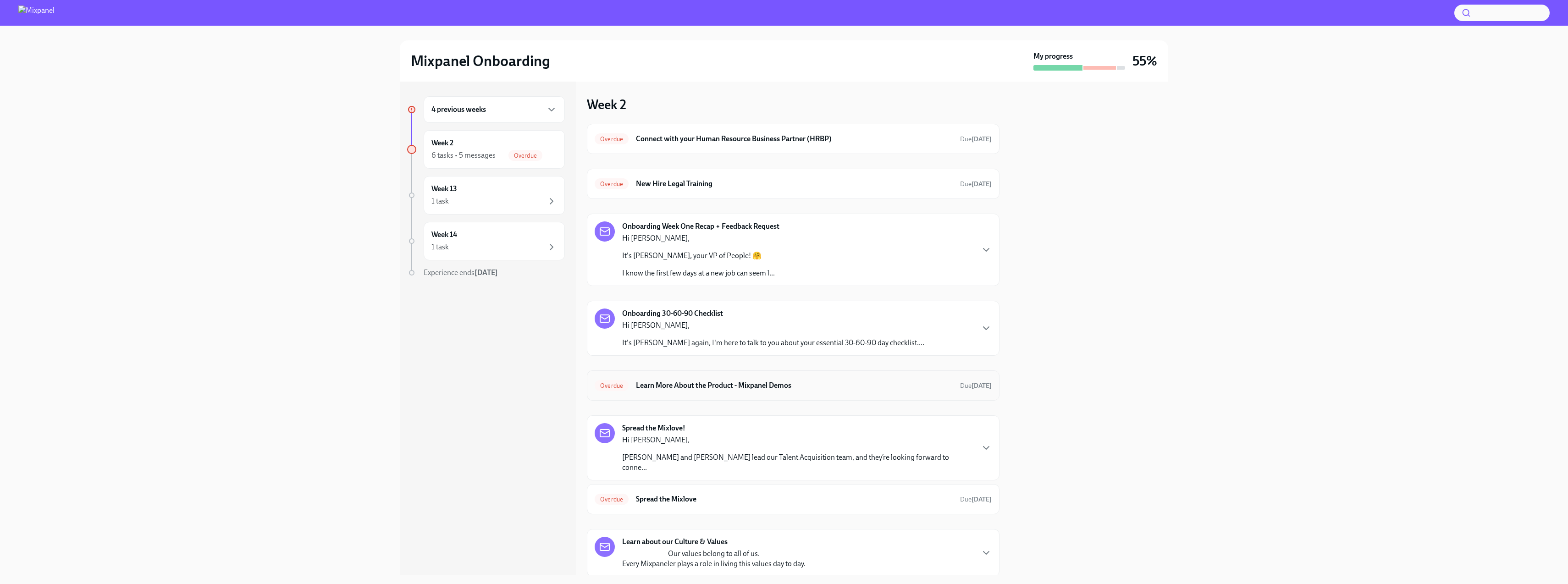
click at [742, 388] on h6 "Learn More About the Product - Mixpanel Demos" at bounding box center [794, 385] width 317 height 10
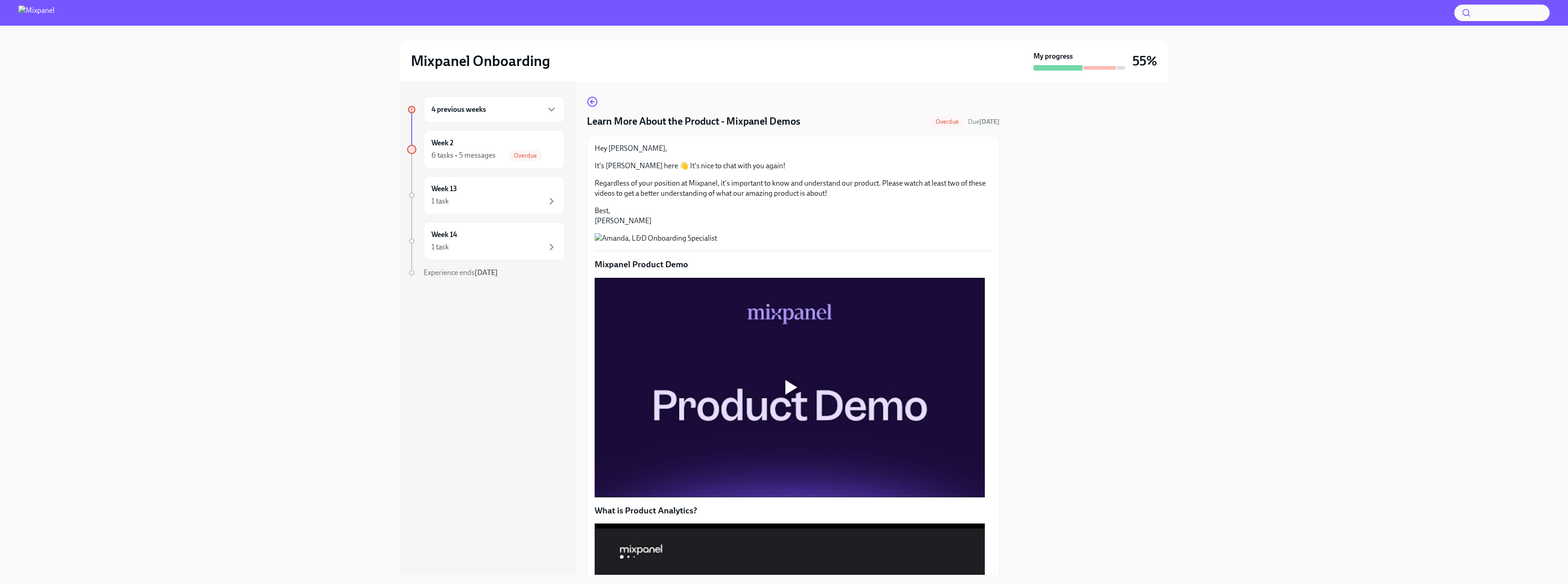
click at [793, 434] on div at bounding box center [789, 387] width 390 height 220
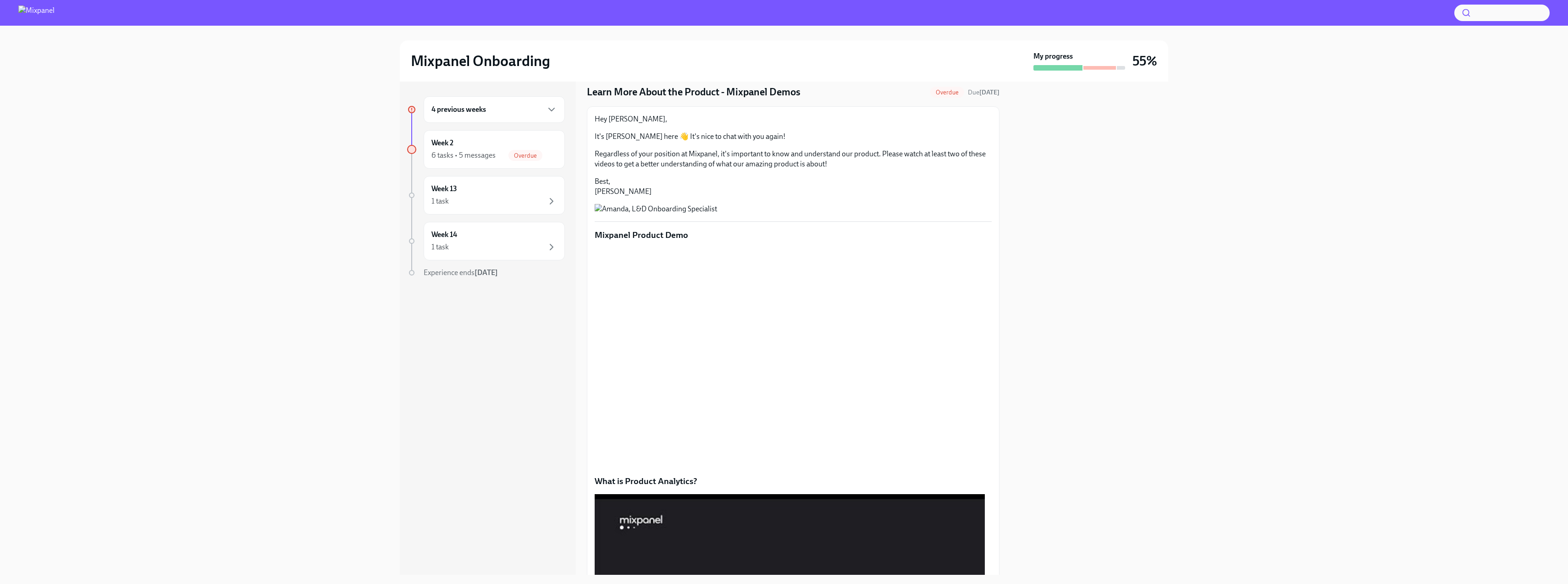
scroll to position [167, 0]
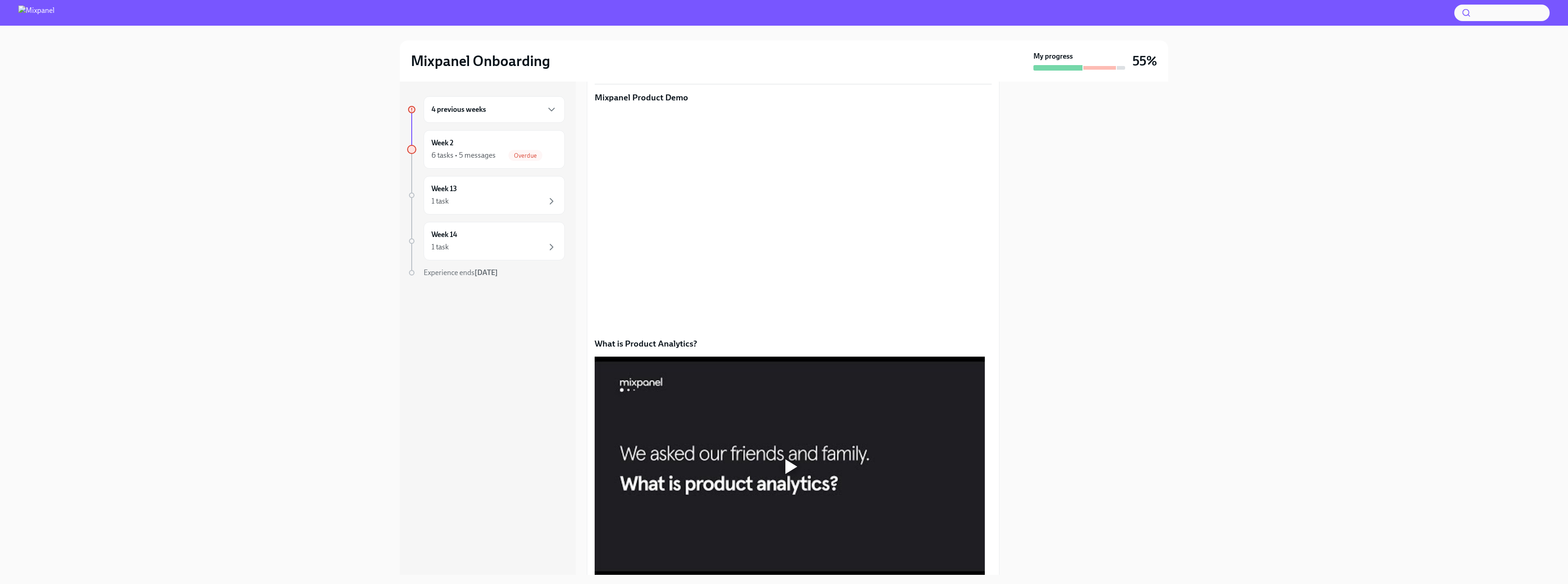
click at [1016, 354] on div at bounding box center [1089, 328] width 158 height 493
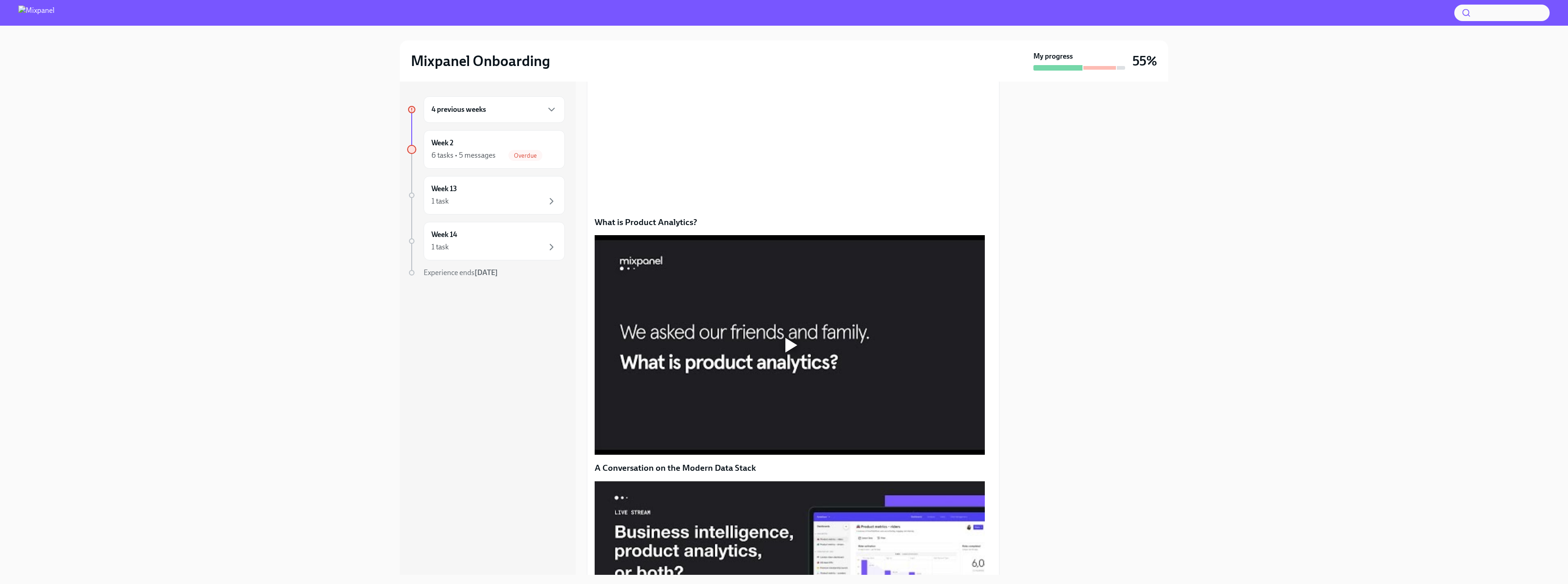
scroll to position [332, 0]
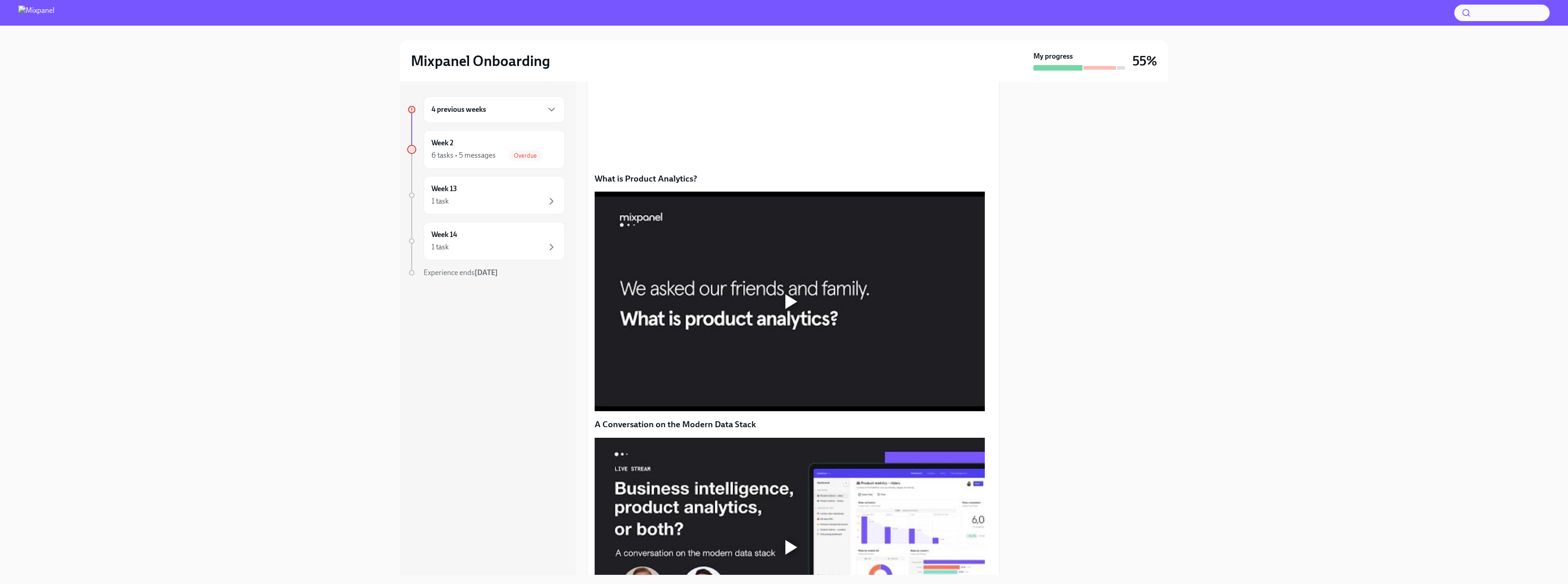
click at [864, 338] on div at bounding box center [789, 301] width 390 height 220
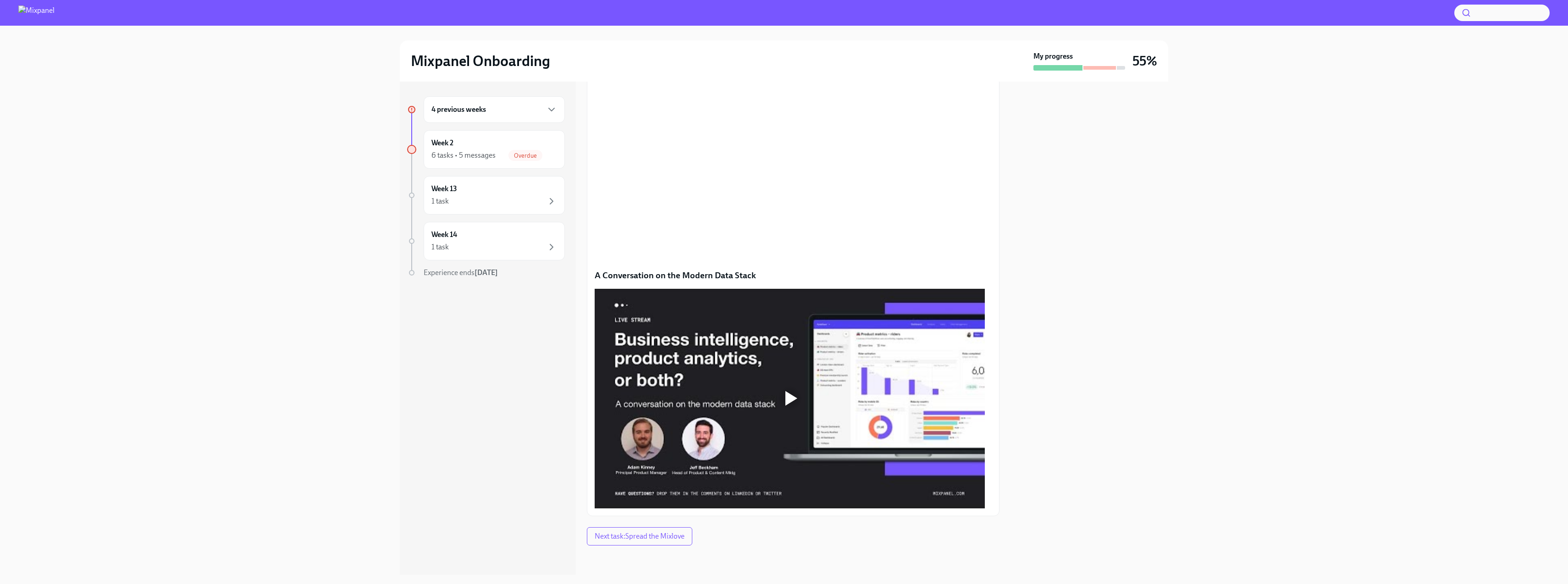
scroll to position [569, 0]
click at [903, 426] on div at bounding box center [789, 398] width 390 height 220
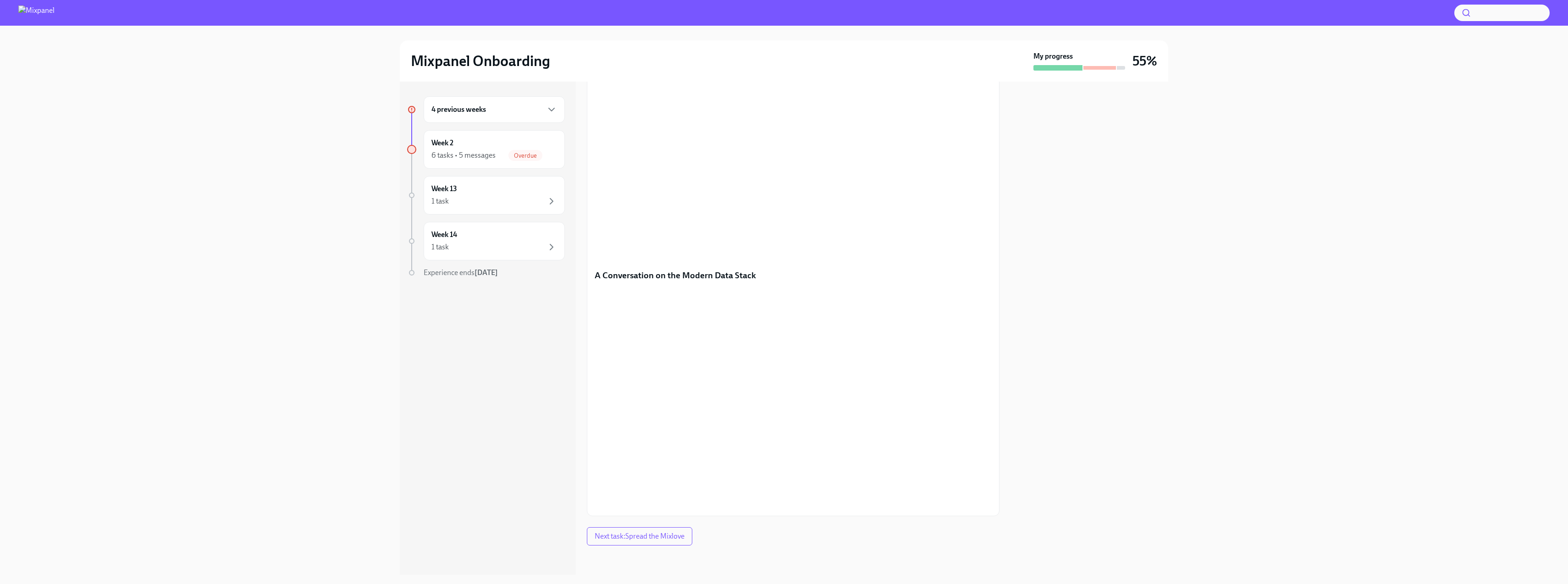
click at [763, 526] on div "Learn More About the Product - Mixpanel Demos Overdue Due [DATE] Hey [PERSON_NA…" at bounding box center [793, 80] width 413 height 930
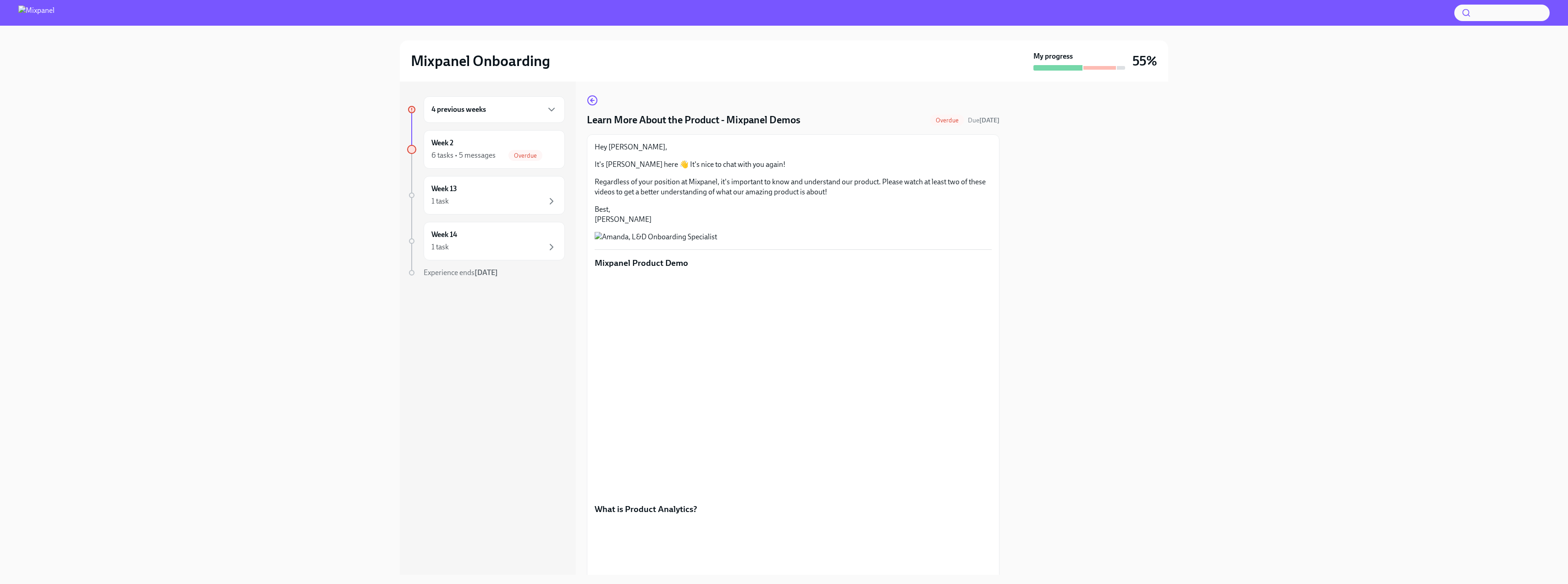
scroll to position [0, 0]
click at [593, 105] on icon "button" at bounding box center [592, 102] width 11 height 11
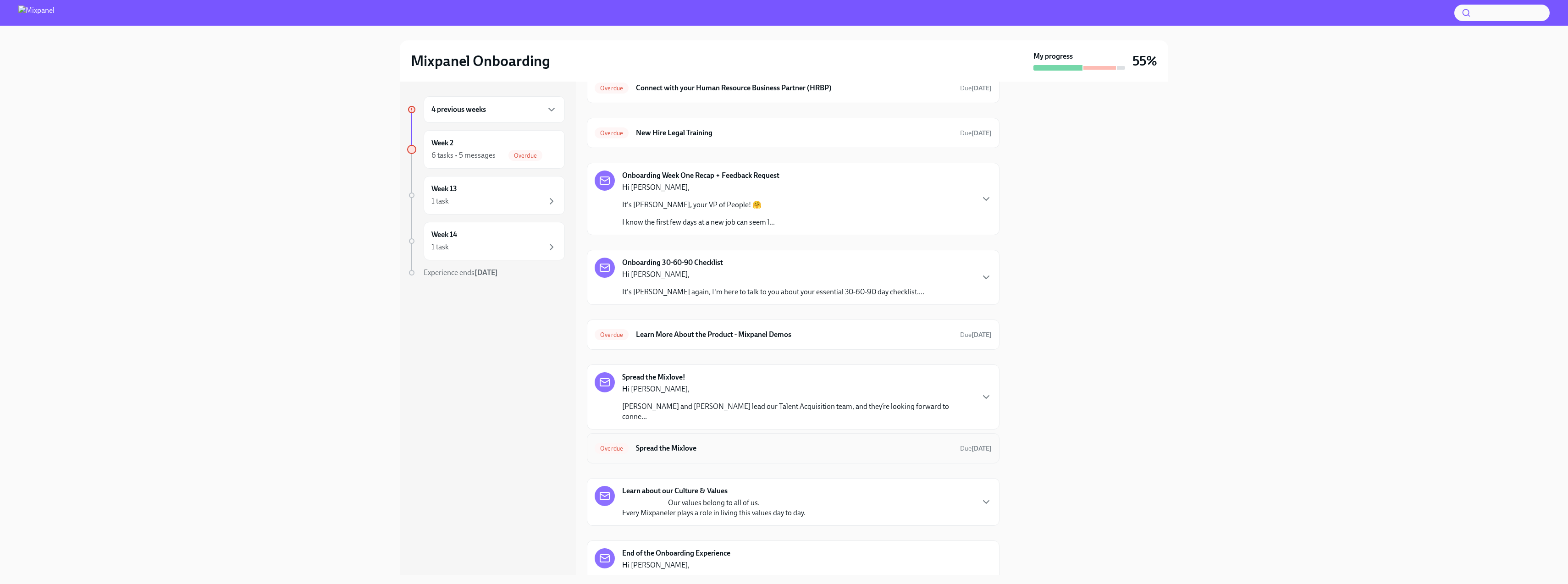
scroll to position [55, 0]
click at [773, 439] on h6 "Spread the Mixlove" at bounding box center [794, 444] width 317 height 10
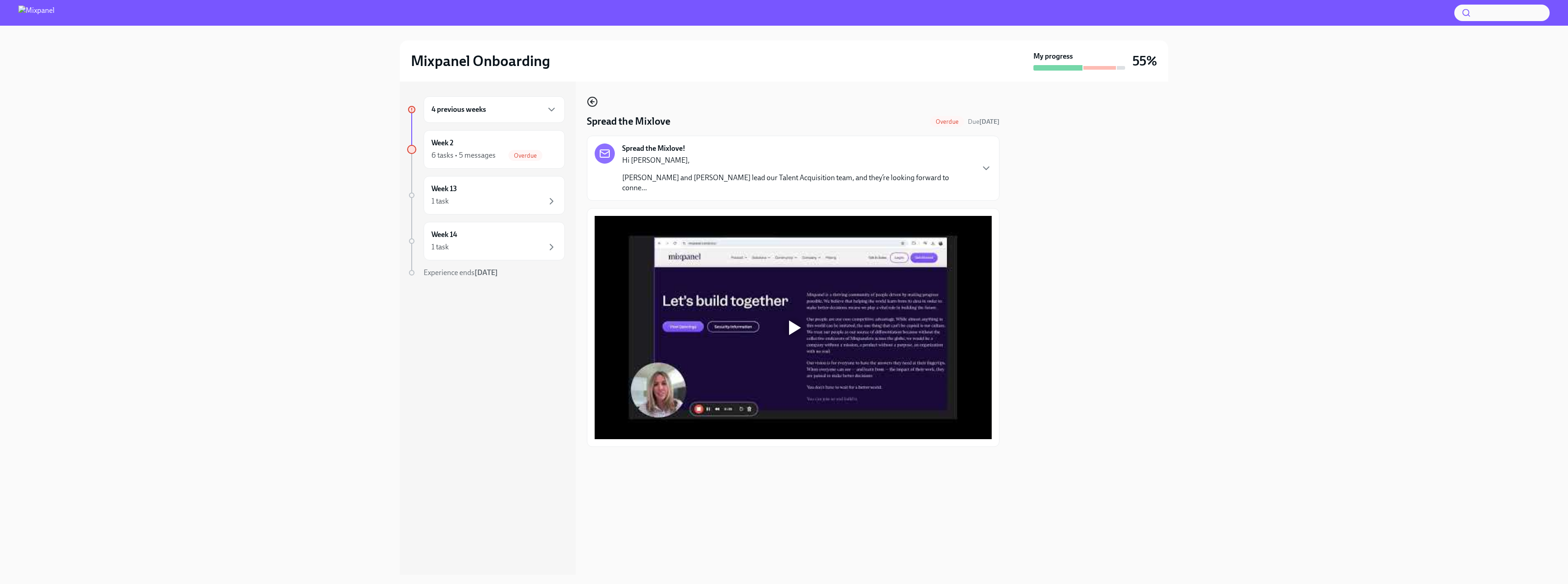
click at [591, 102] on icon "button" at bounding box center [591, 102] width 2 height 4
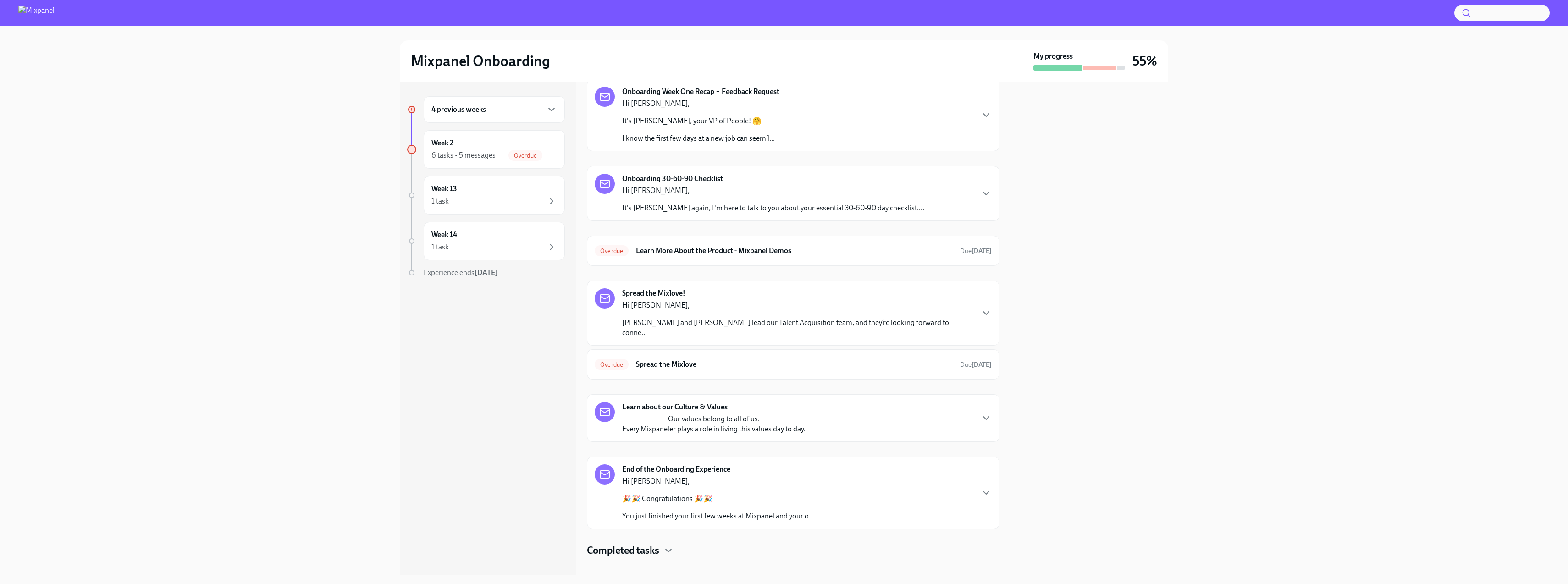
scroll to position [136, 0]
click at [803, 358] on h6 "Spread the Mixlove" at bounding box center [794, 363] width 317 height 10
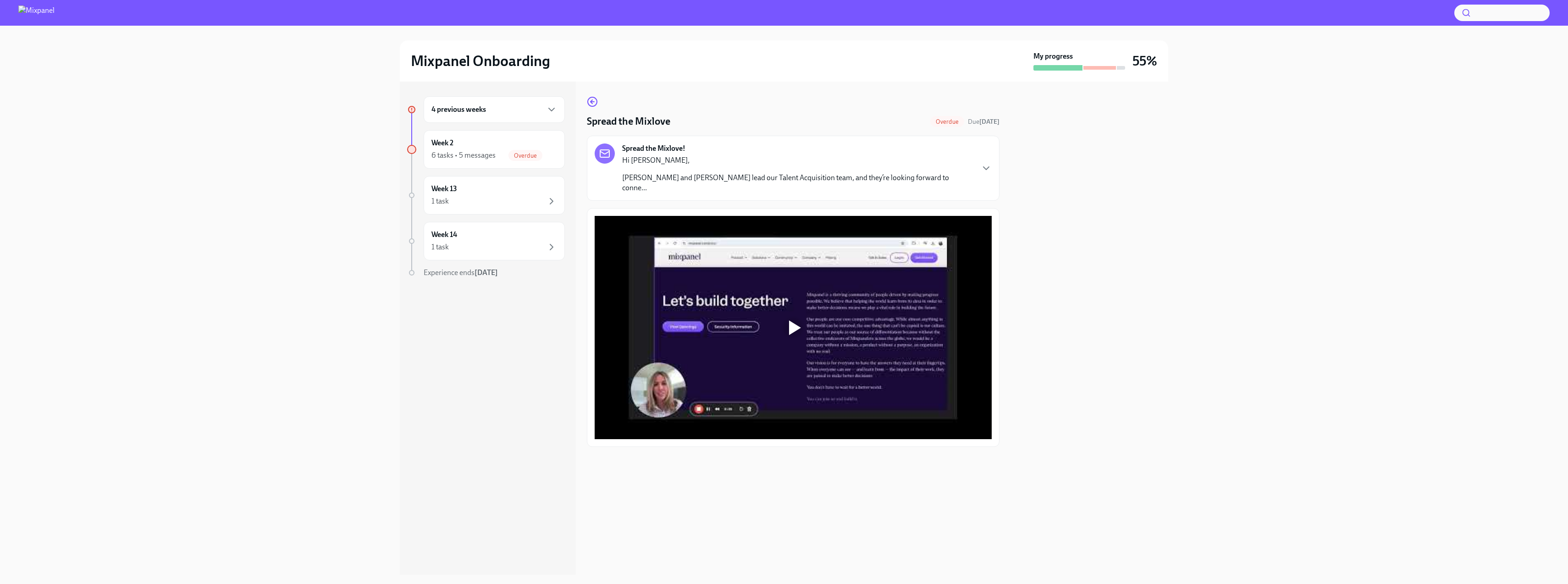
click at [799, 346] on div at bounding box center [793, 327] width 397 height 223
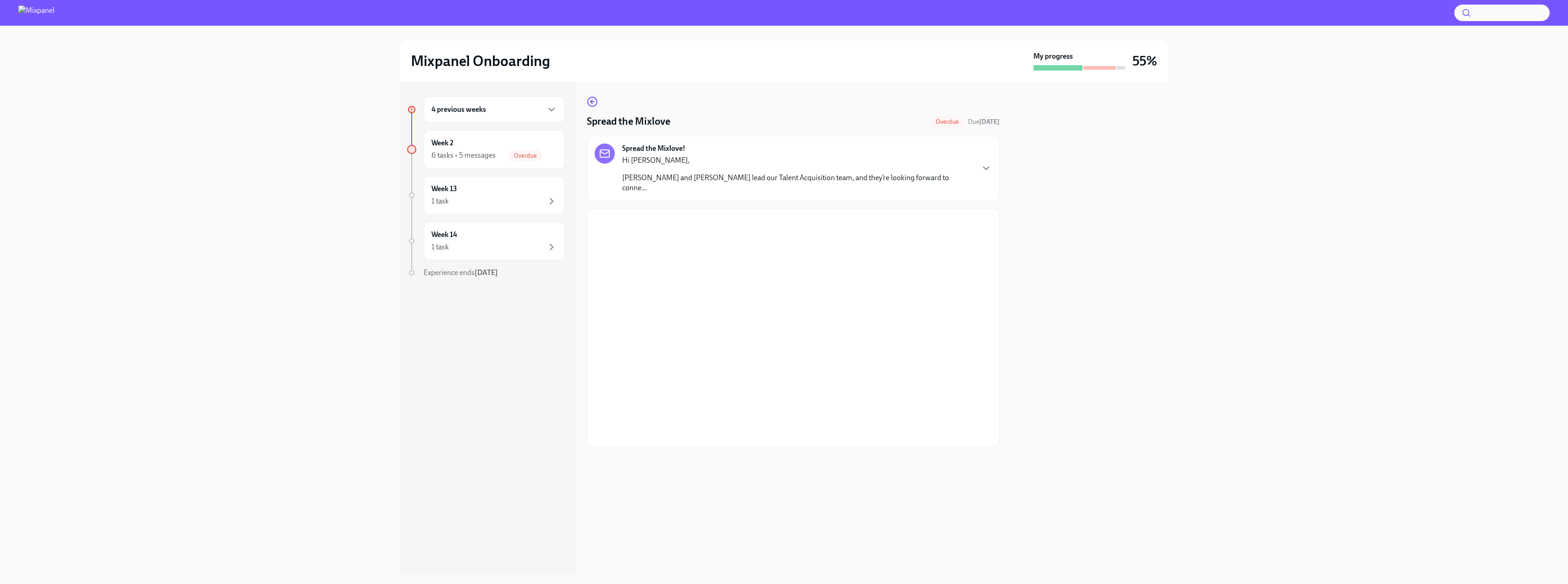
click at [996, 172] on div "Spread the Mixlove! Hi [PERSON_NAME] and [PERSON_NAME] lead our Talent Acquisit…" at bounding box center [793, 168] width 413 height 65
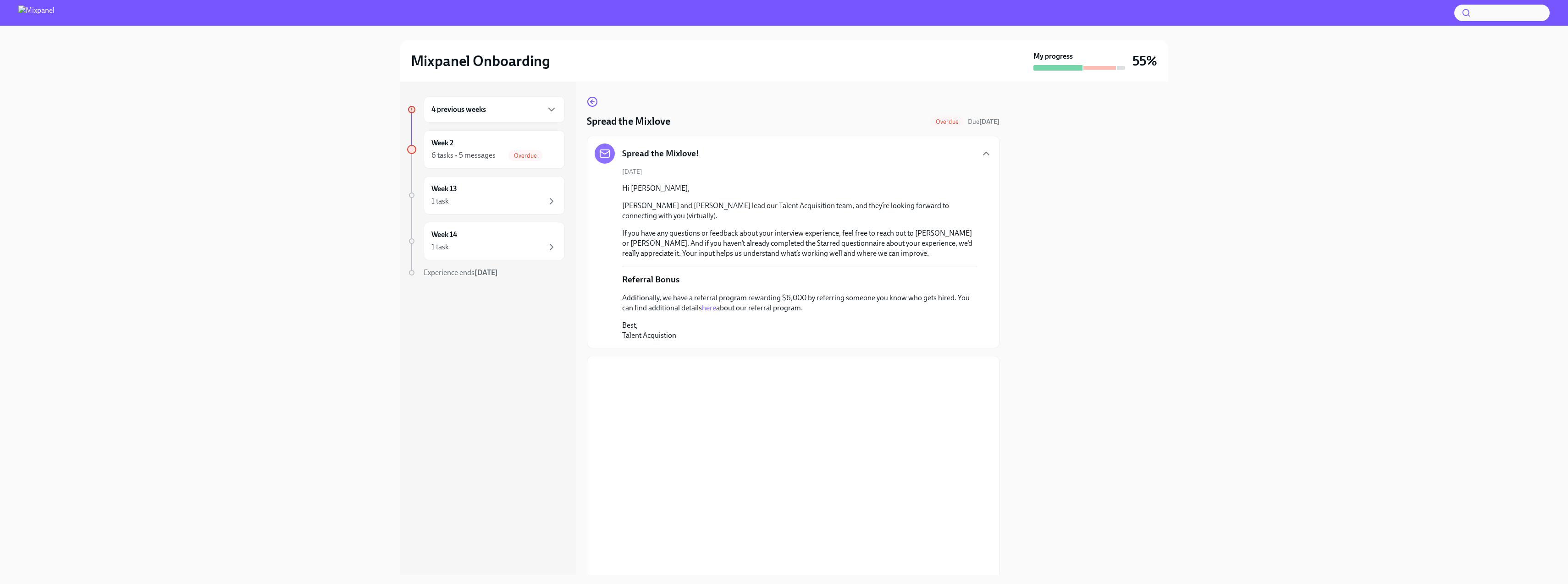
click at [715, 311] on link "here" at bounding box center [709, 308] width 14 height 9
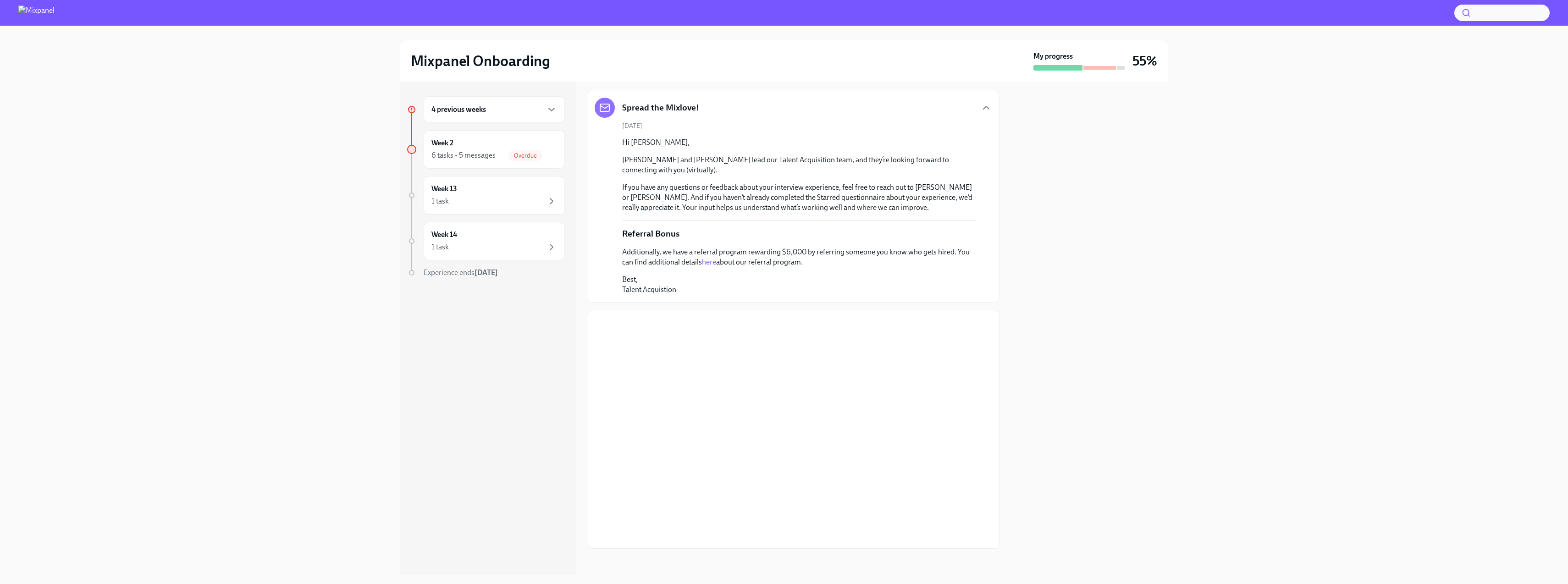
scroll to position [49, 0]
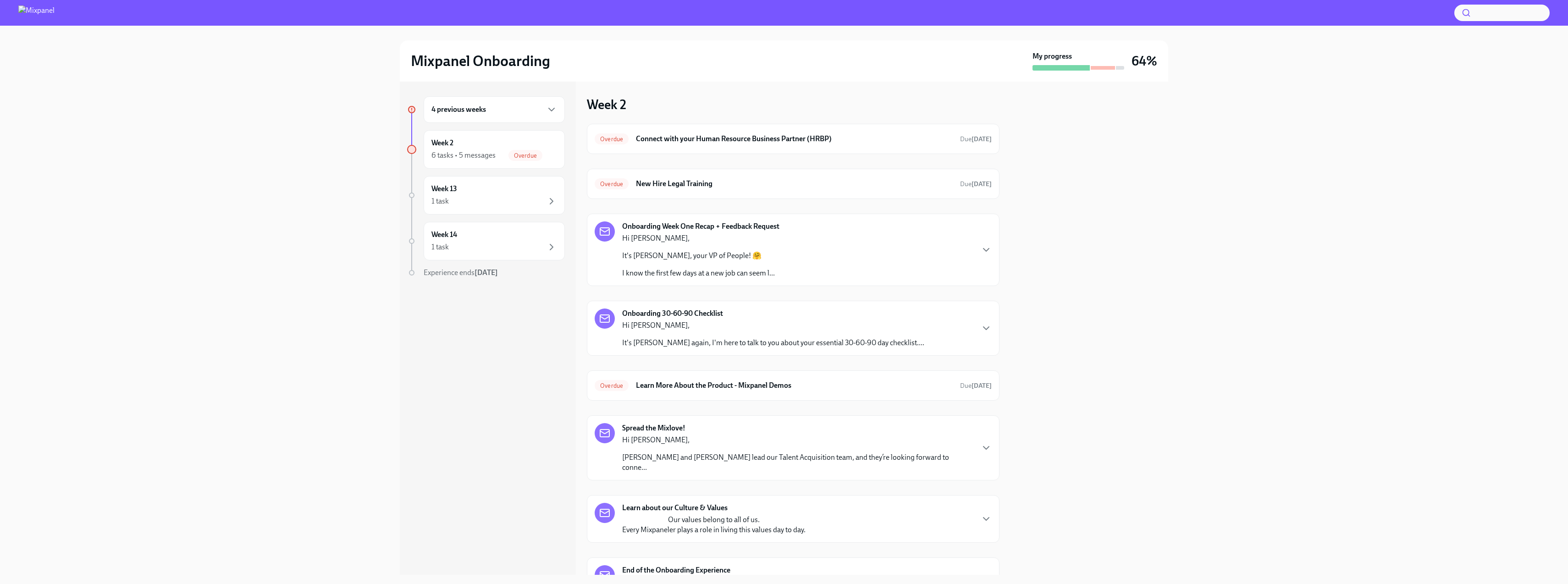
click at [481, 104] on div "4 previous weeks" at bounding box center [494, 109] width 125 height 11
click at [486, 149] on div "Week -7 1 task Complete" at bounding box center [494, 150] width 125 height 23
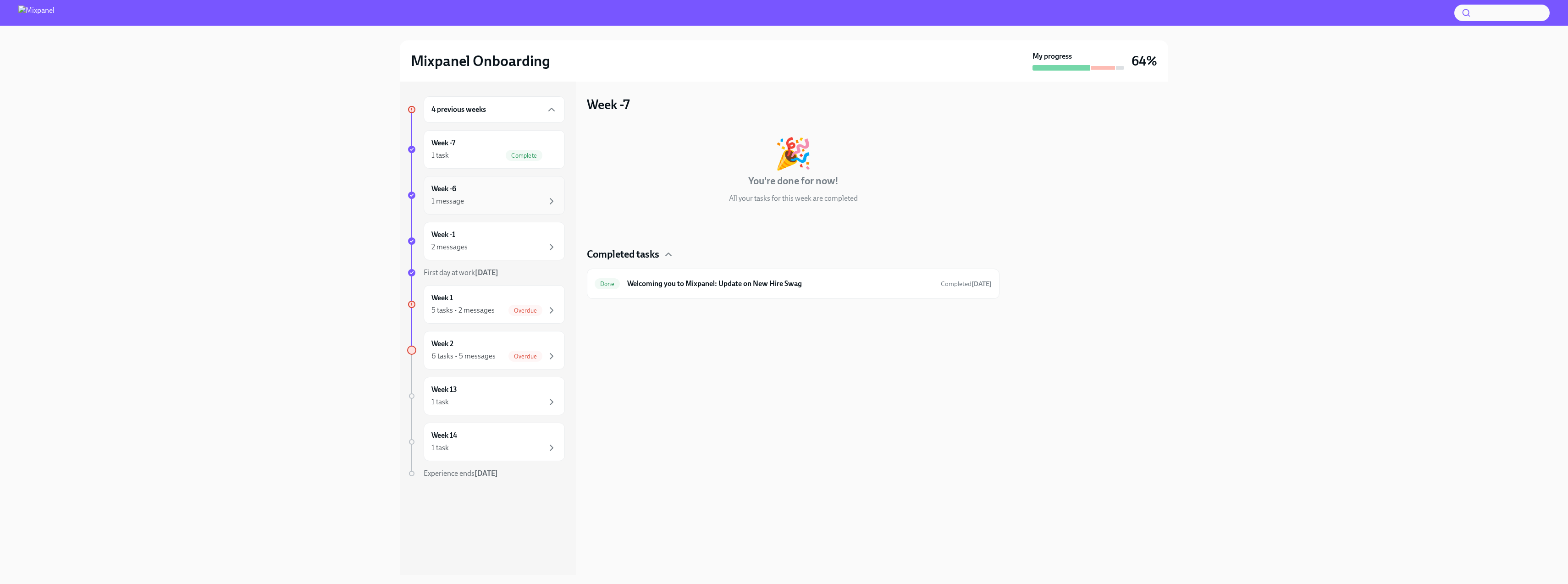
click at [506, 187] on div "Week -6 1 message" at bounding box center [494, 195] width 125 height 23
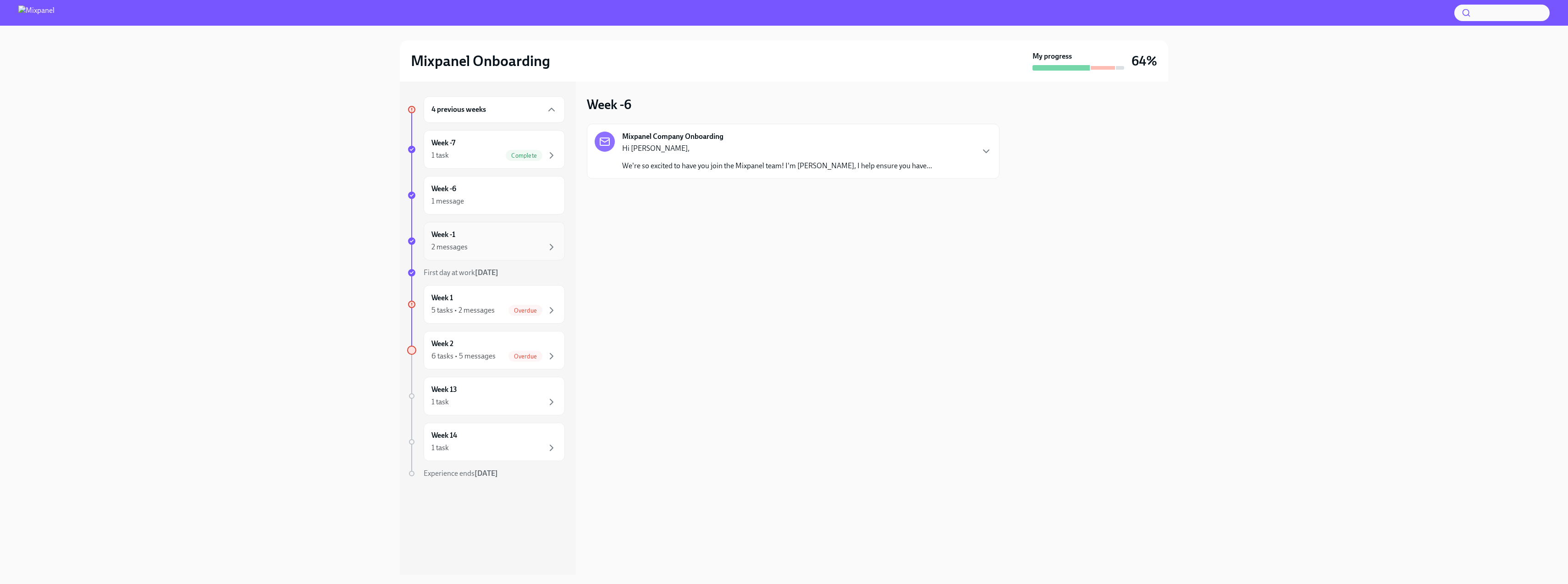
drag, startPoint x: 493, startPoint y: 230, endPoint x: 497, endPoint y: 234, distance: 5.7
click at [493, 230] on div "Week -1 2 messages" at bounding box center [494, 241] width 125 height 23
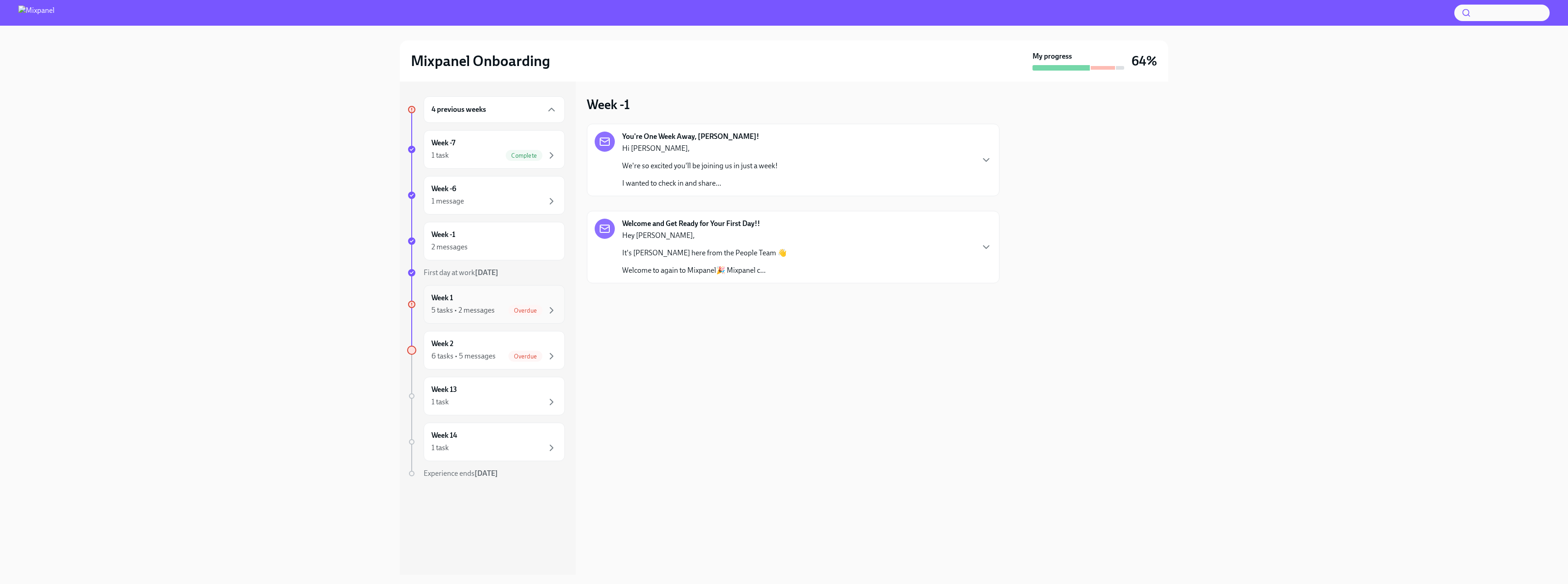
click at [470, 298] on div "Week 1 5 tasks • 2 messages Overdue" at bounding box center [494, 304] width 125 height 23
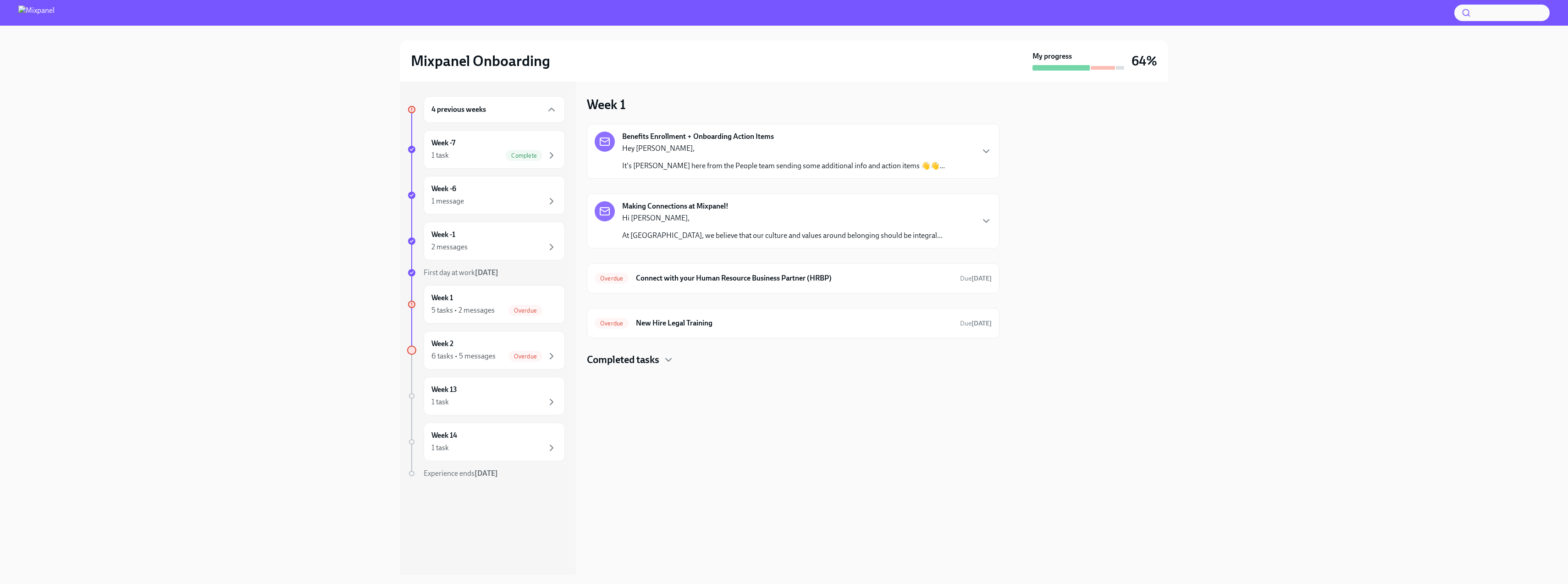
click at [716, 152] on p "Hey [PERSON_NAME]," at bounding box center [783, 148] width 323 height 10
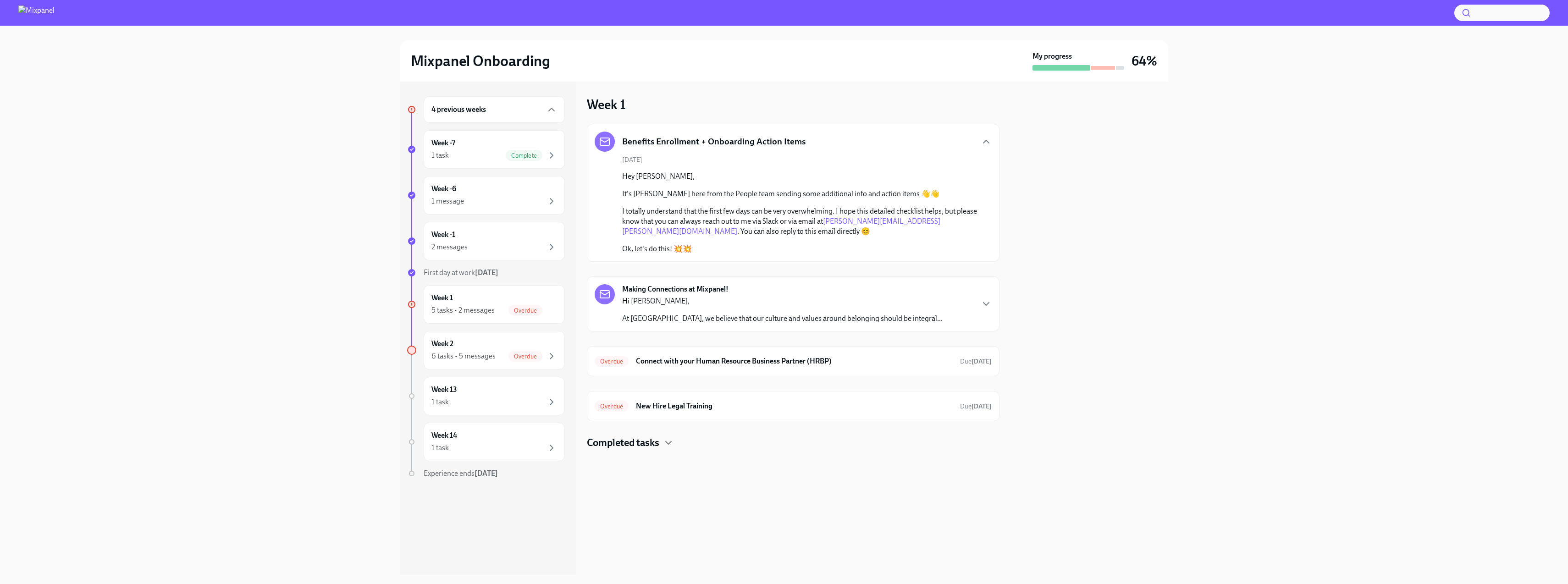
click at [726, 299] on p "Hi [PERSON_NAME]," at bounding box center [782, 301] width 320 height 10
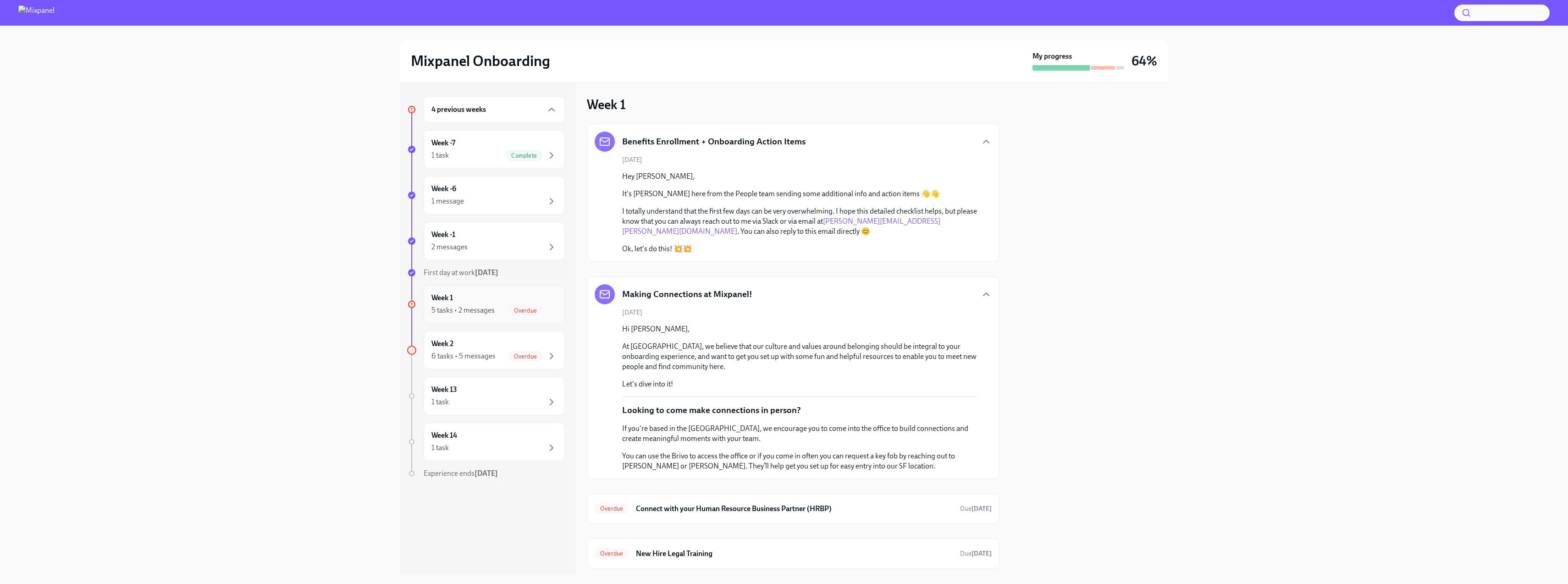
click at [499, 293] on div "Week 1 5 tasks • 2 messages Overdue" at bounding box center [494, 304] width 125 height 23
click at [475, 352] on div "6 tasks • 5 messages" at bounding box center [463, 356] width 64 height 10
